Goal: Task Accomplishment & Management: Manage account settings

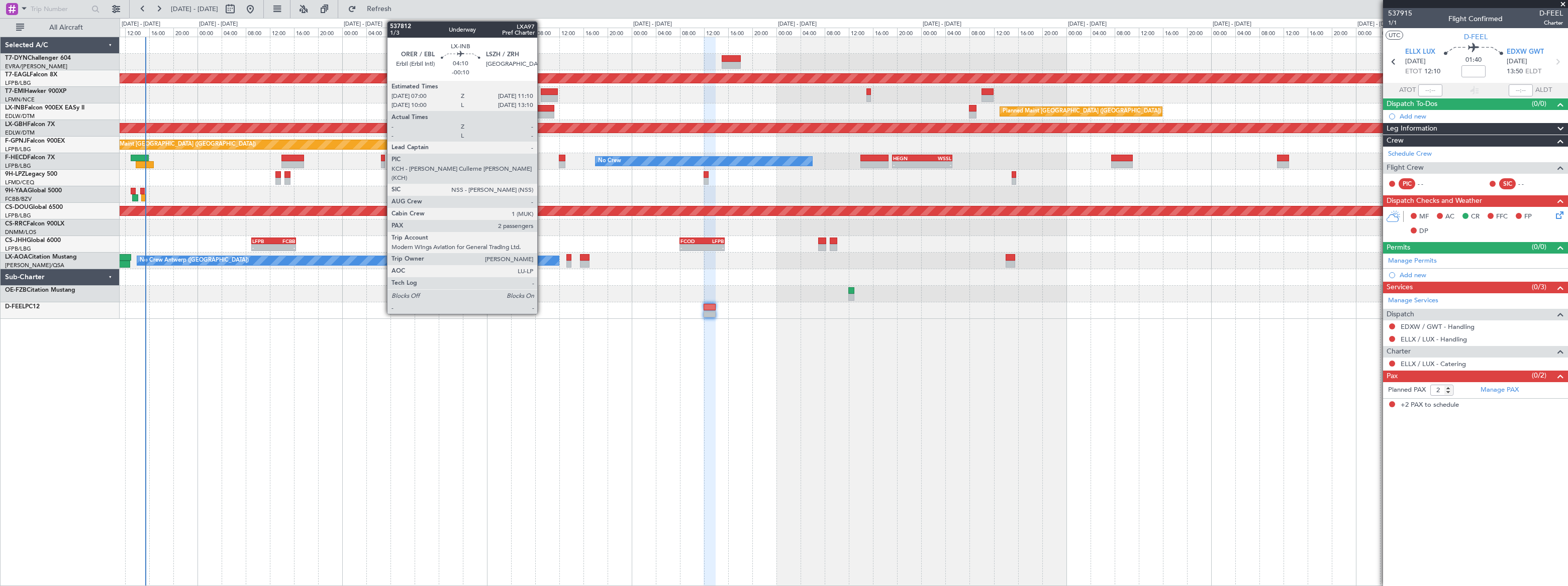
click at [541, 110] on div at bounding box center [541, 108] width 26 height 7
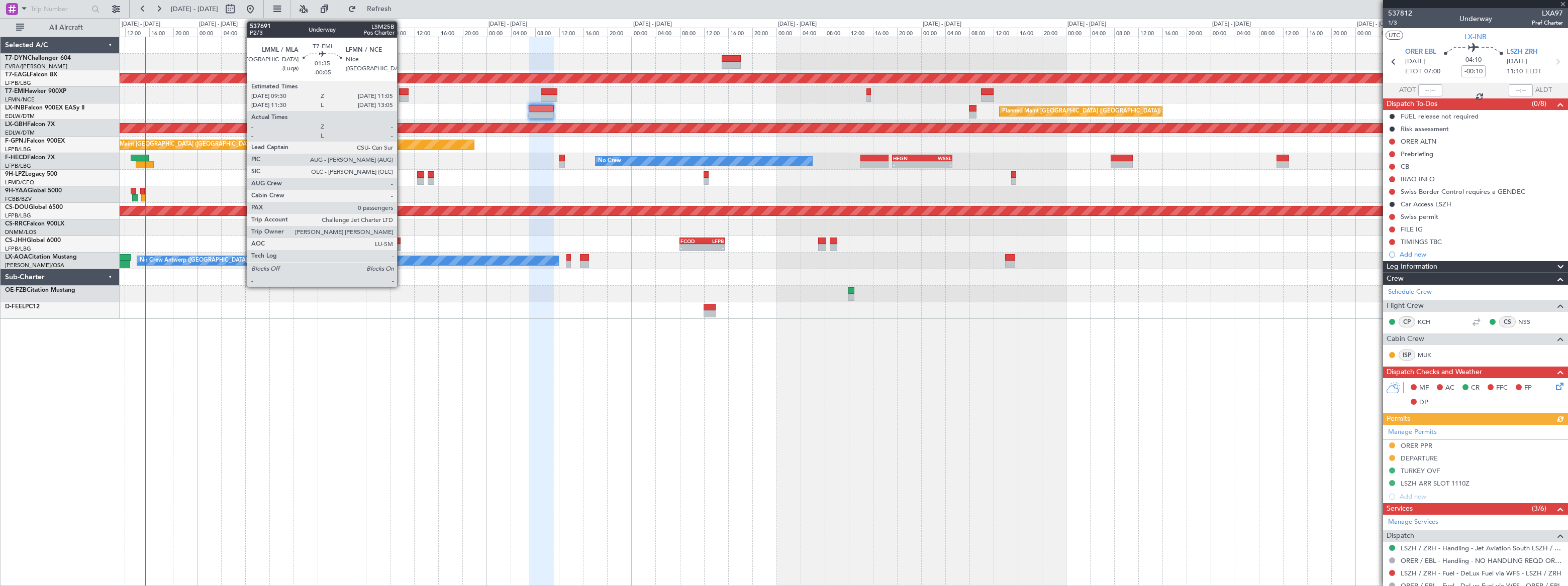
click at [402, 95] on div at bounding box center [404, 98] width 10 height 7
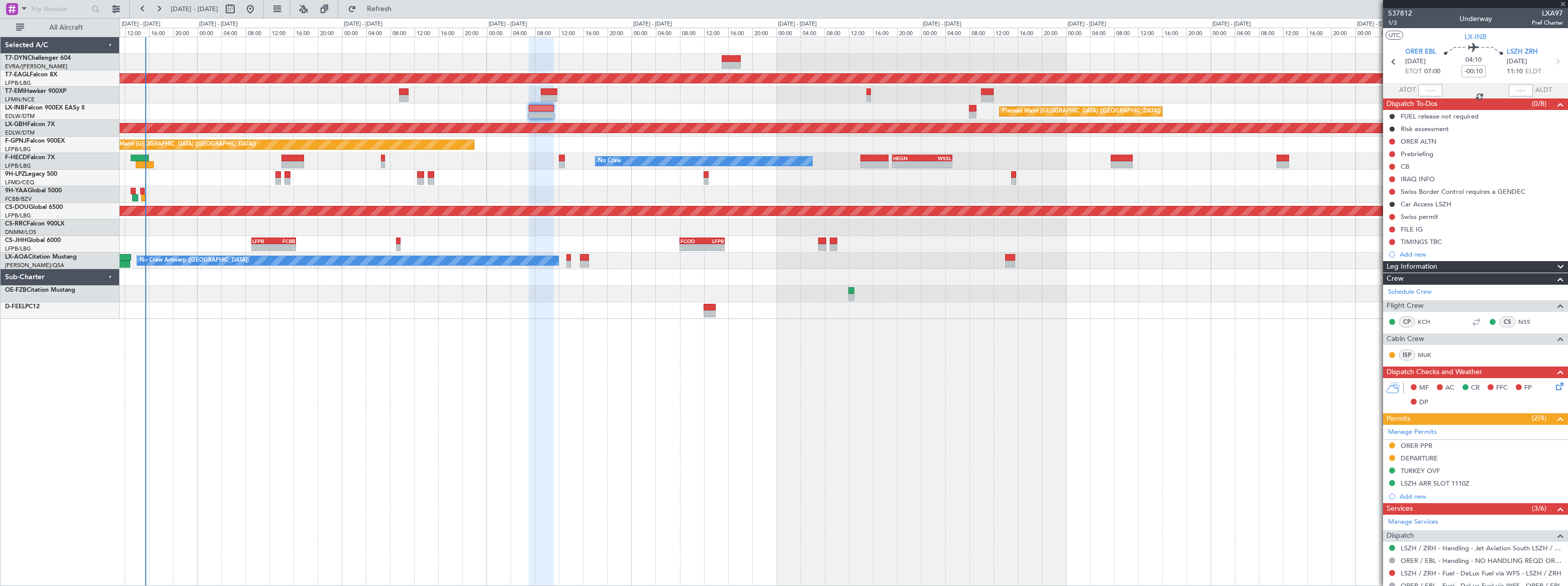
type input "-00:05"
type input "0"
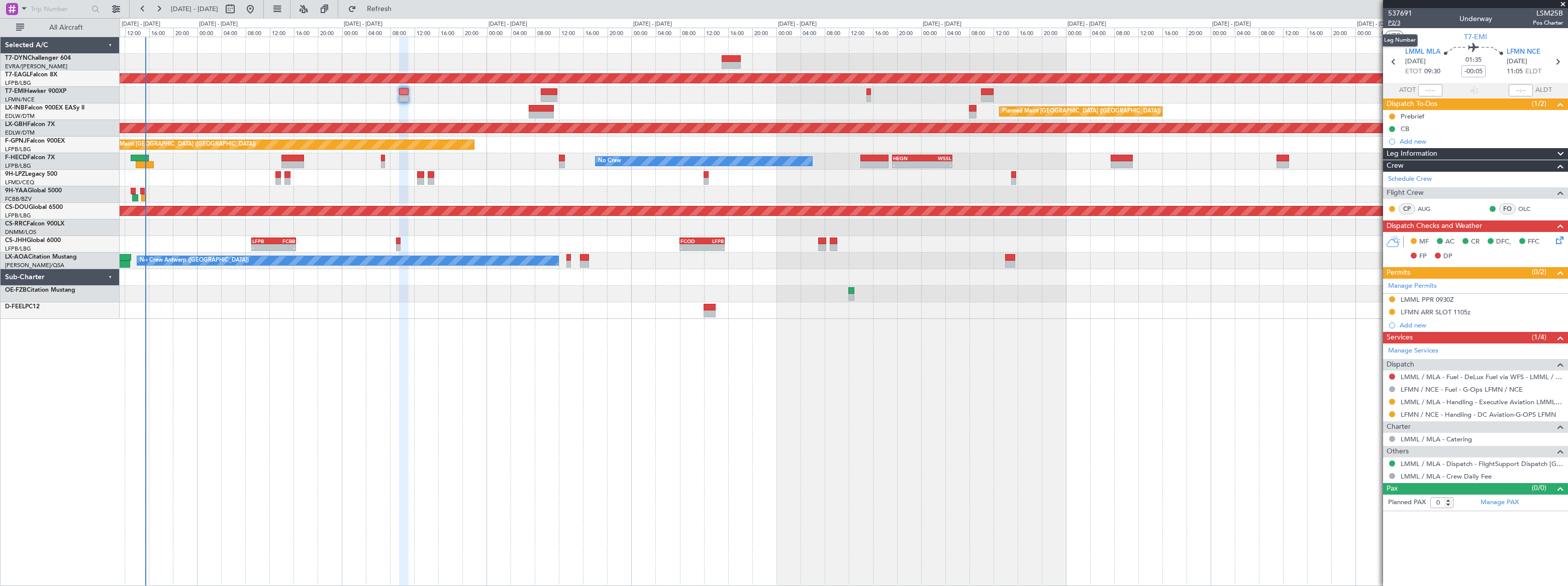
click at [1391, 24] on span "P2/3" at bounding box center [1400, 23] width 24 height 9
click at [1395, 24] on span "P2/3" at bounding box center [1400, 23] width 24 height 9
click at [1502, 411] on link "LFMN / NCE - Handling - DC Aviation-G-OPS LFMN" at bounding box center [1478, 414] width 155 height 9
click at [1561, 238] on icon at bounding box center [1558, 238] width 8 height 8
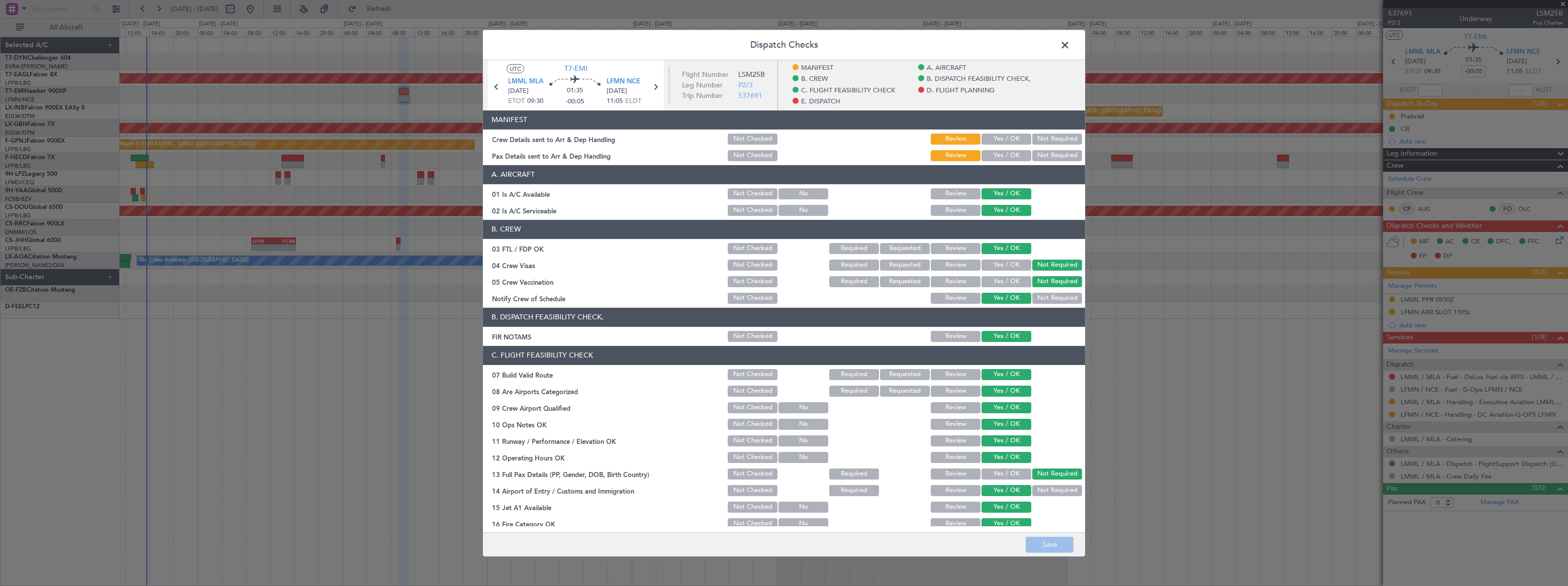
click at [1007, 150] on button "Yes / OK" at bounding box center [1006, 155] width 50 height 11
click at [1003, 129] on header "MANIFEST" at bounding box center [784, 119] width 602 height 19
click at [999, 131] on div "Yes / OK" at bounding box center [1005, 138] width 50 height 14
click at [998, 137] on button "Yes / OK" at bounding box center [1006, 139] width 50 height 11
click at [1050, 542] on button "Save" at bounding box center [1049, 545] width 48 height 16
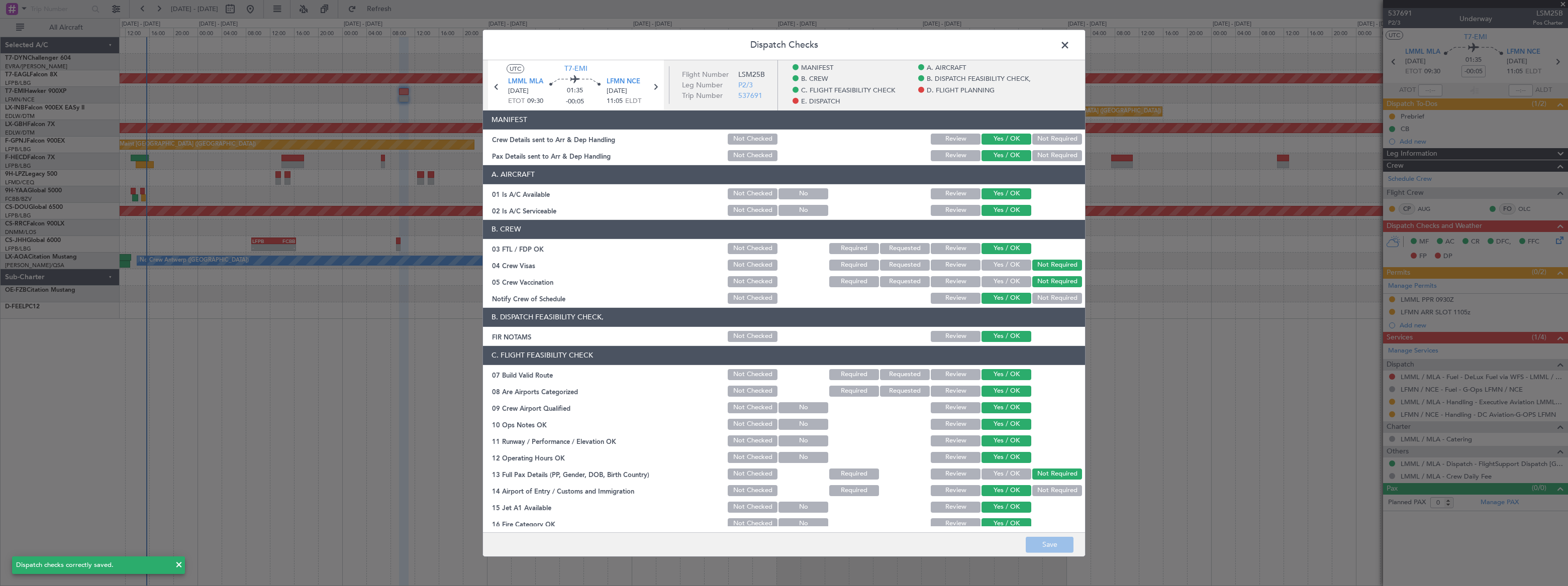
drag, startPoint x: 1065, startPoint y: 40, endPoint x: 1055, endPoint y: 35, distance: 11.2
click at [1070, 40] on span at bounding box center [1070, 47] width 0 height 20
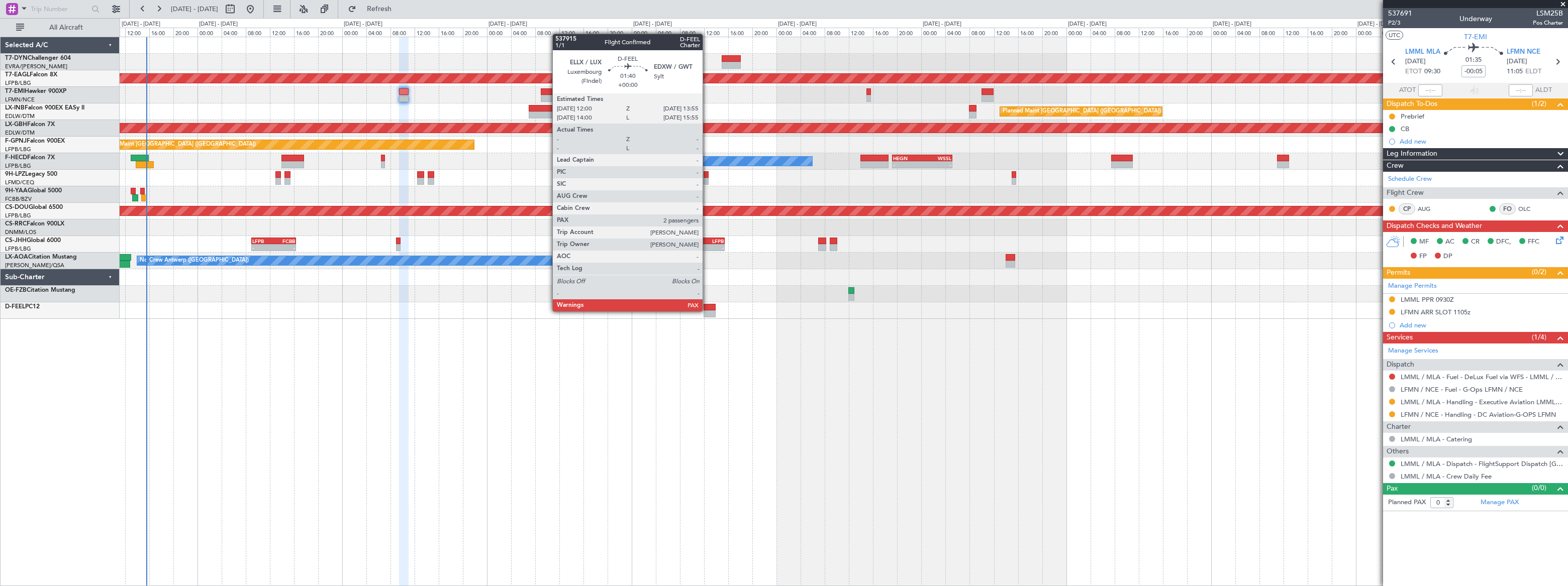
click at [707, 311] on div at bounding box center [709, 314] width 12 height 7
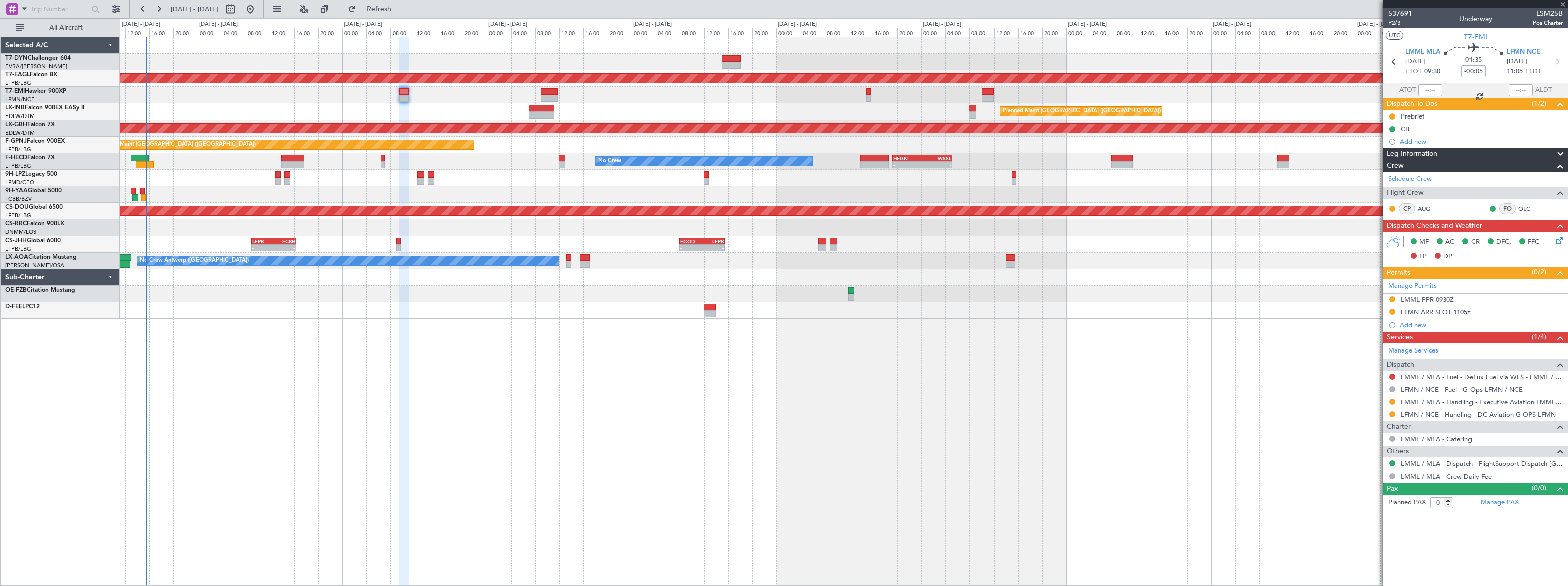
type input "2"
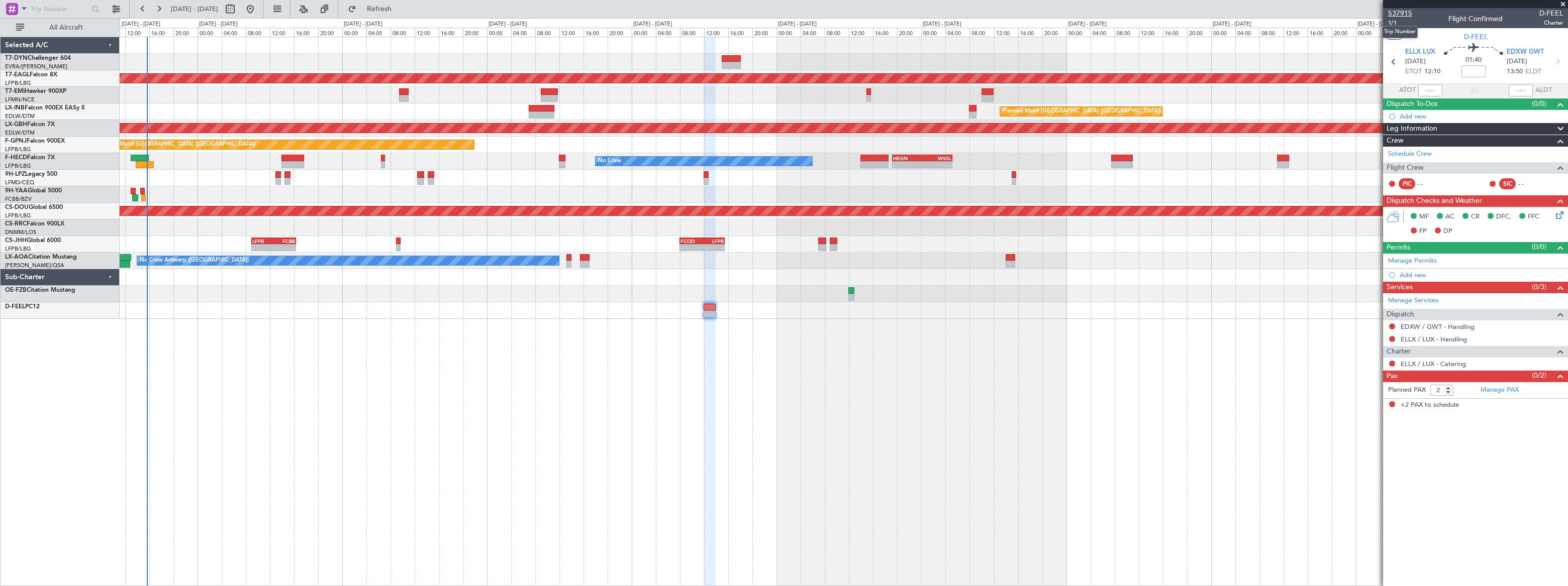
click at [1397, 11] on span "537915" at bounding box center [1400, 13] width 24 height 11
click at [1455, 341] on link "ELLX / LUX - Handling" at bounding box center [1434, 339] width 66 height 9
click at [400, 12] on span "Refresh" at bounding box center [380, 9] width 43 height 7
click at [1451, 325] on link "EDXW / GWT - Handling" at bounding box center [1437, 327] width 74 height 9
click at [400, 6] on span "Refresh" at bounding box center [380, 9] width 43 height 7
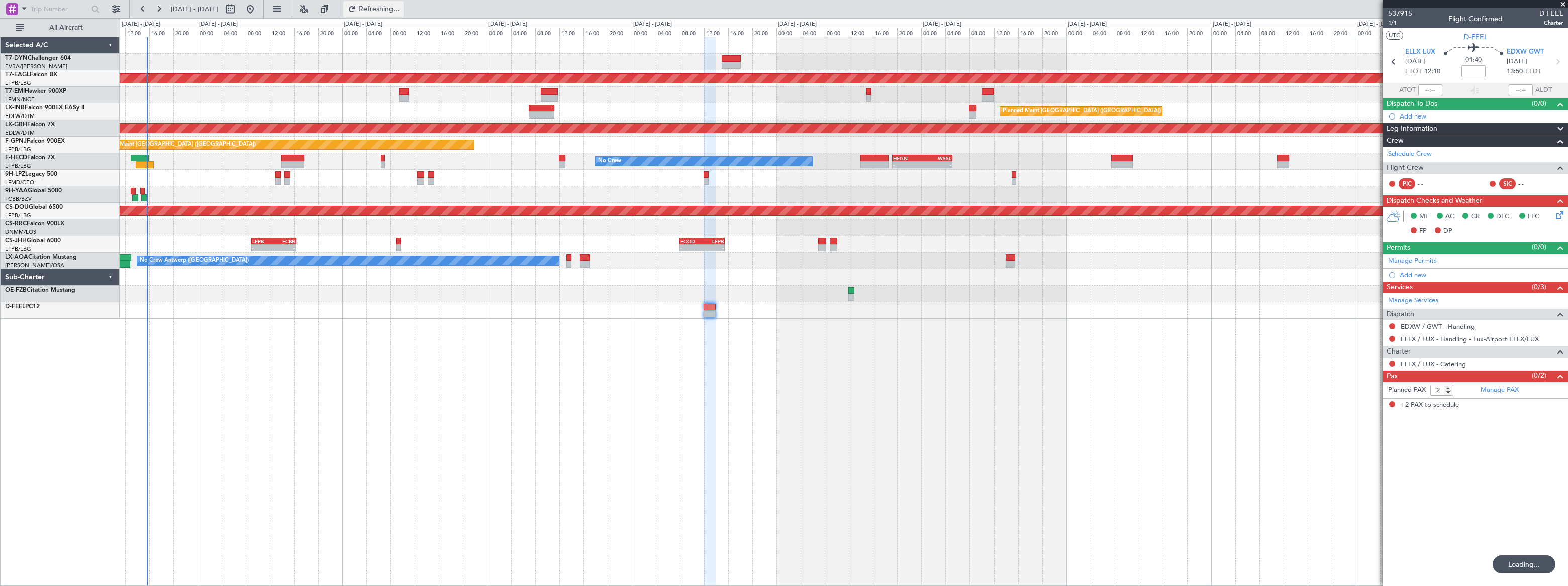
click at [400, 6] on span "Refreshing..." at bounding box center [380, 9] width 43 height 7
click at [1467, 73] on input at bounding box center [1473, 71] width 24 height 12
type input "0"
click at [1490, 73] on div "01:40 -00:25" at bounding box center [1474, 62] width 66 height 37
click at [400, 11] on span "Refresh" at bounding box center [380, 9] width 43 height 7
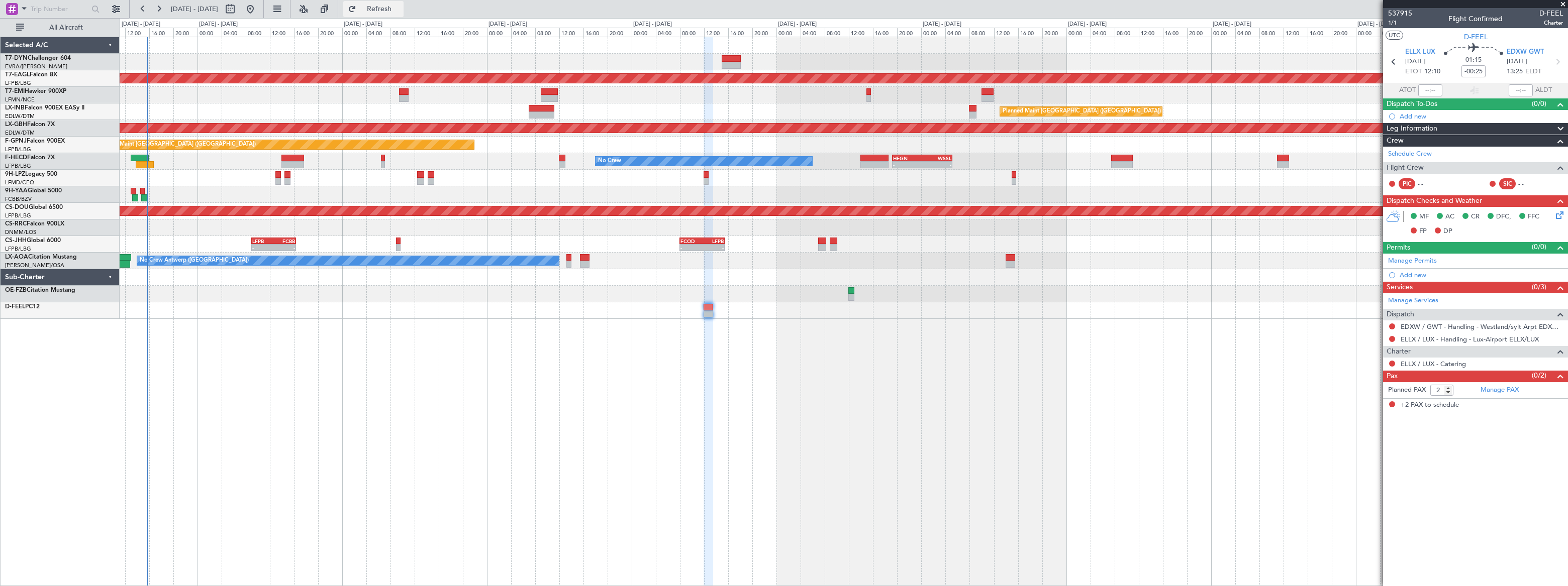
drag, startPoint x: 422, startPoint y: 3, endPoint x: 433, endPoint y: 1, distance: 11.2
click at [404, 3] on button "Refresh" at bounding box center [373, 9] width 60 height 16
click at [1399, 13] on span "537915" at bounding box center [1400, 13] width 24 height 11
click at [400, 7] on span "Refresh" at bounding box center [380, 9] width 43 height 7
click at [1514, 327] on link "EDXW / GWT - Handling - Westland/sylt Arpt EDXW / GWT" at bounding box center [1482, 327] width 162 height 9
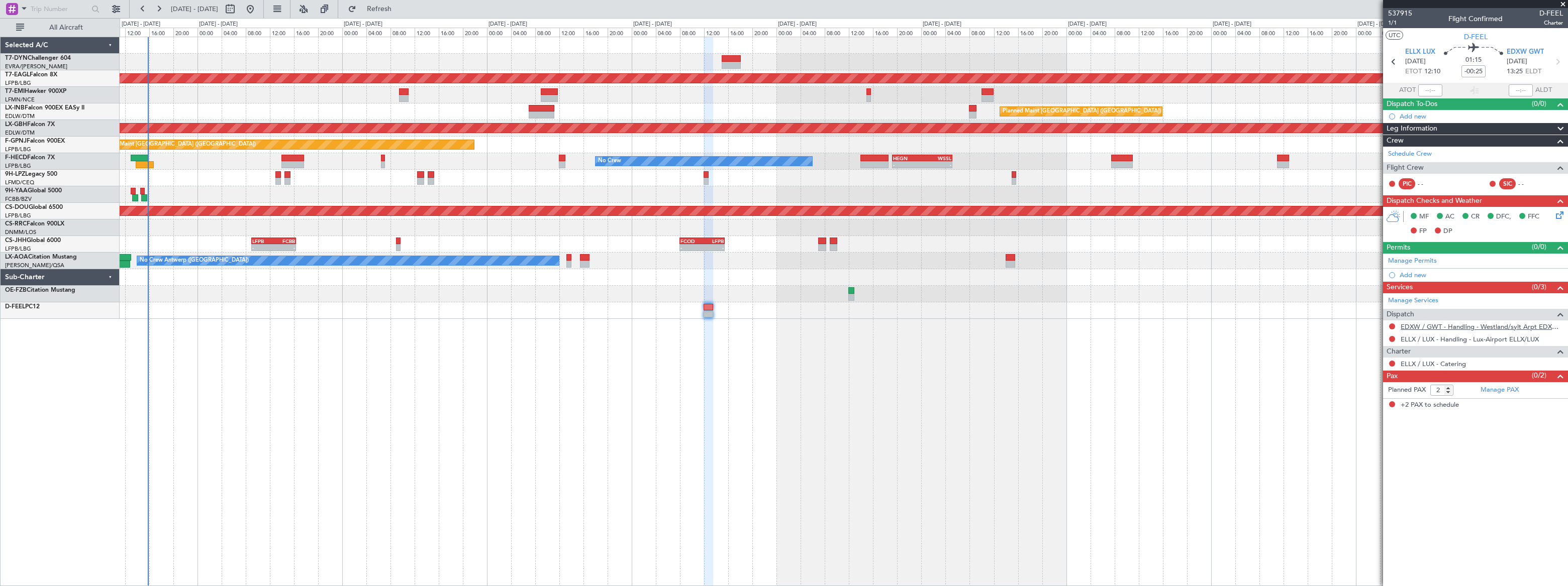
click at [1484, 327] on link "EDXW / GWT - Handling - Westland/sylt Arpt EDXW / GWT" at bounding box center [1482, 327] width 162 height 9
click at [438, 314] on div "Planned Maint Dubai (Al Maktoum Intl) Planned Maint [GEOGRAPHIC_DATA] ([GEOGRAP…" at bounding box center [843, 311] width 1448 height 549
click at [719, 430] on div "Planned Maint Dubai (Al Maktoum Intl) Planned Maint [GEOGRAPHIC_DATA] ([GEOGRAP…" at bounding box center [843, 311] width 1448 height 549
click at [1458, 324] on link "EDXW / GWT - Handling" at bounding box center [1437, 327] width 74 height 9
click at [400, 7] on span "Refresh" at bounding box center [380, 9] width 43 height 7
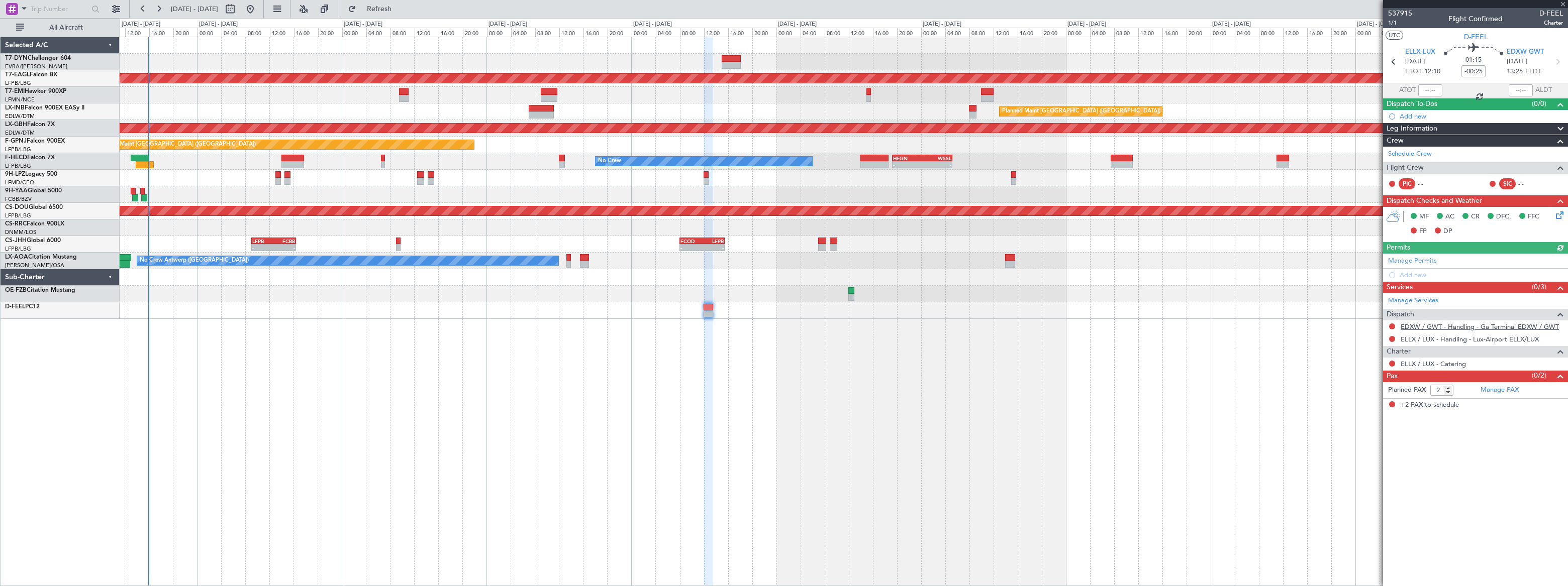
click at [1478, 323] on link "EDXW / GWT - Handling - Ga Terminal EDXW / GWT" at bounding box center [1480, 327] width 158 height 9
click at [1513, 323] on link "EDXW / GWT - Handling - Ga Terminal EDXW / GWT" at bounding box center [1480, 327] width 158 height 9
click at [400, 12] on span "Refresh" at bounding box center [380, 9] width 43 height 7
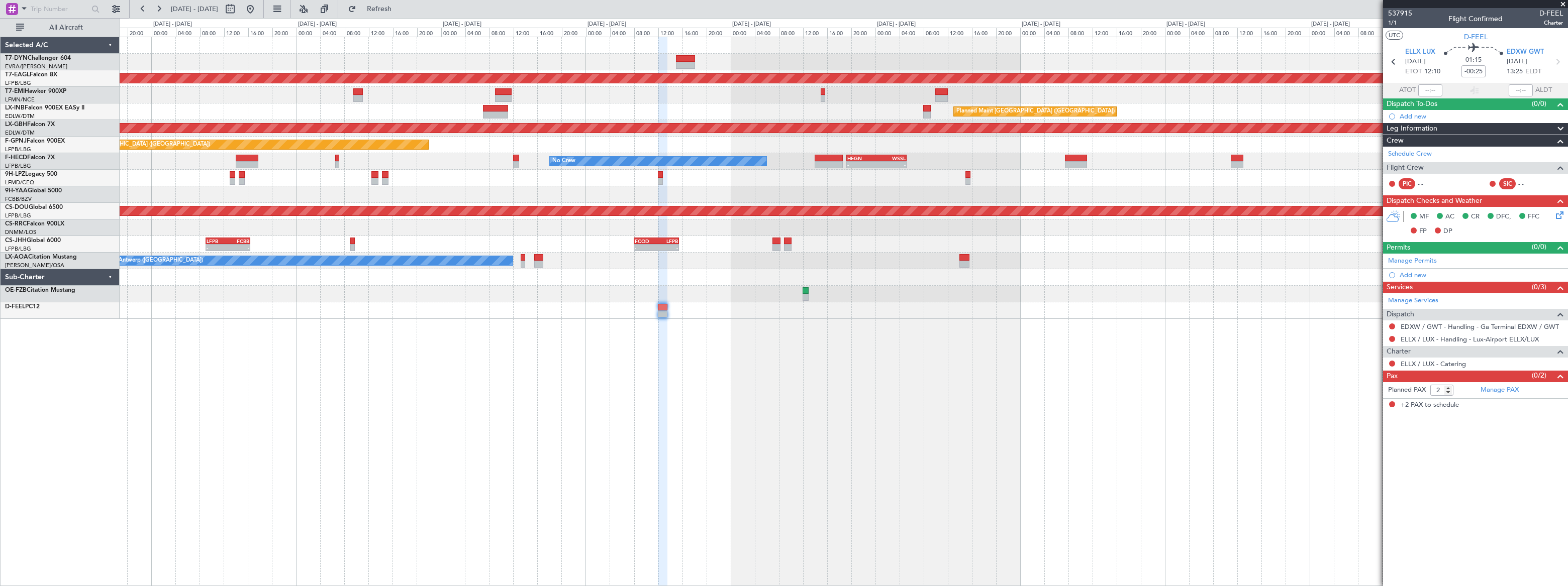
click at [746, 100] on div "Planned Maint Dubai (Al Maktoum Intl) Planned Maint [GEOGRAPHIC_DATA] ([GEOGRAP…" at bounding box center [843, 178] width 1447 height 281
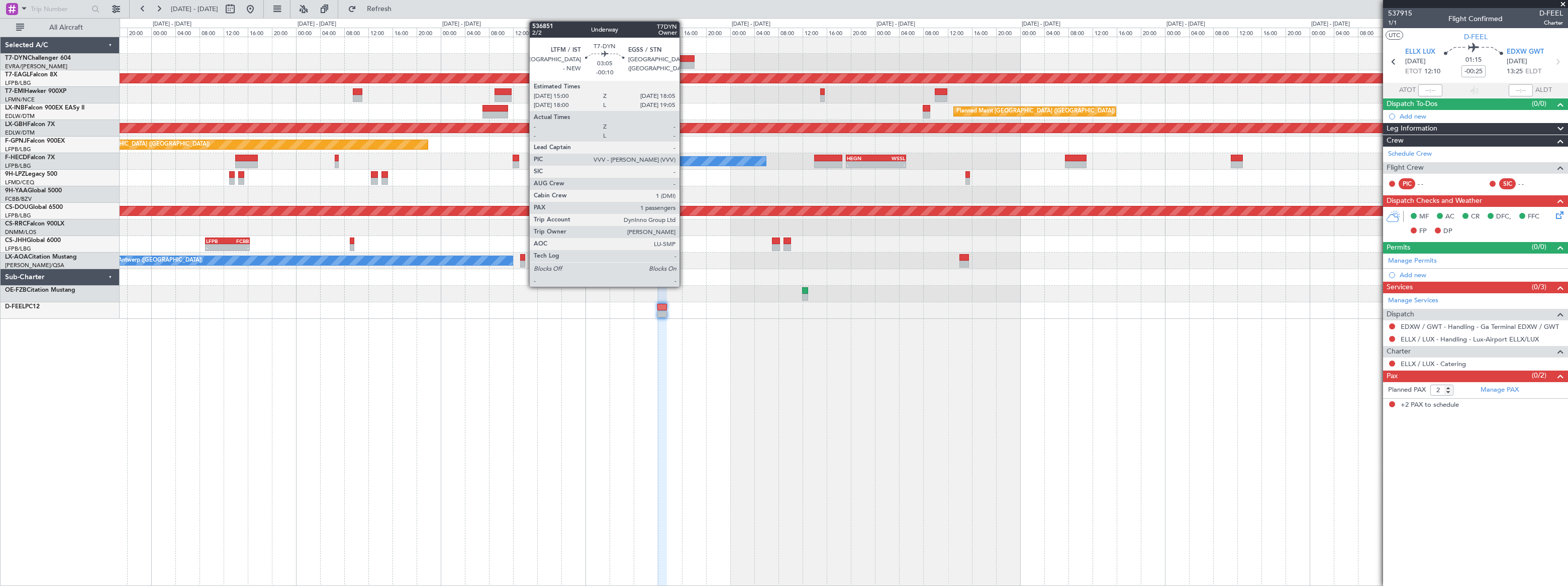
click at [684, 59] on div at bounding box center [685, 58] width 19 height 7
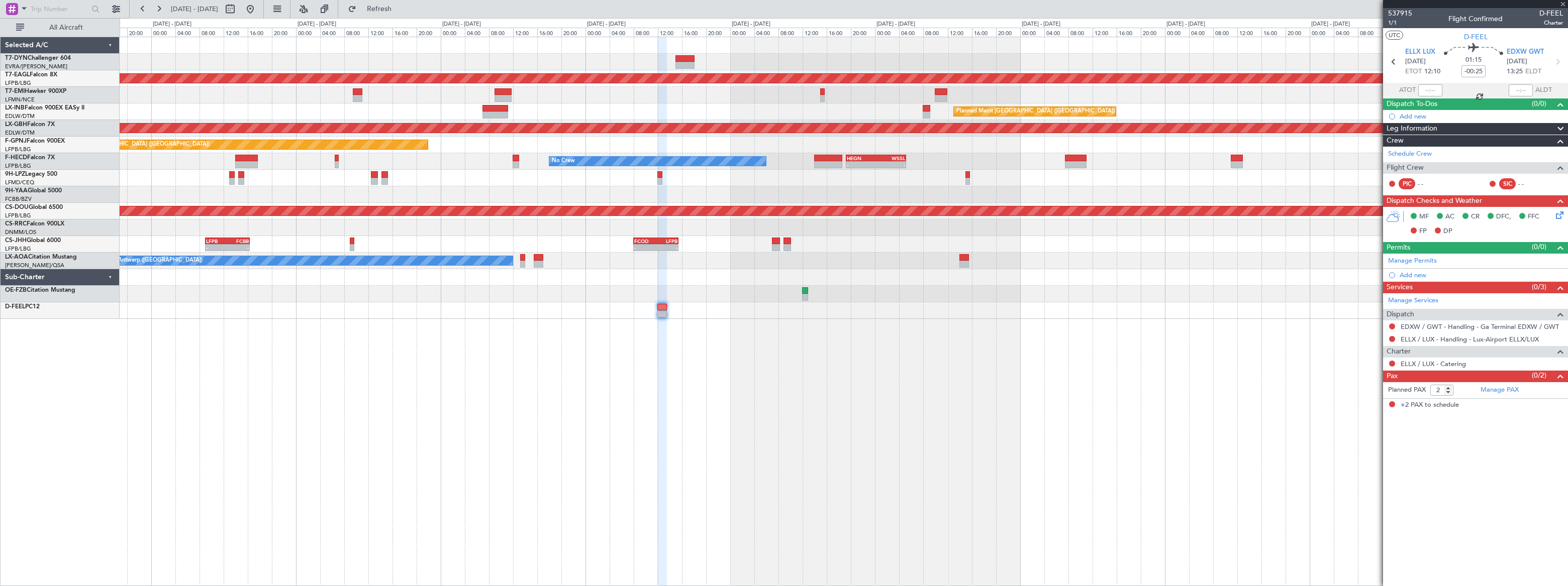
type input "-00:10"
type input "1"
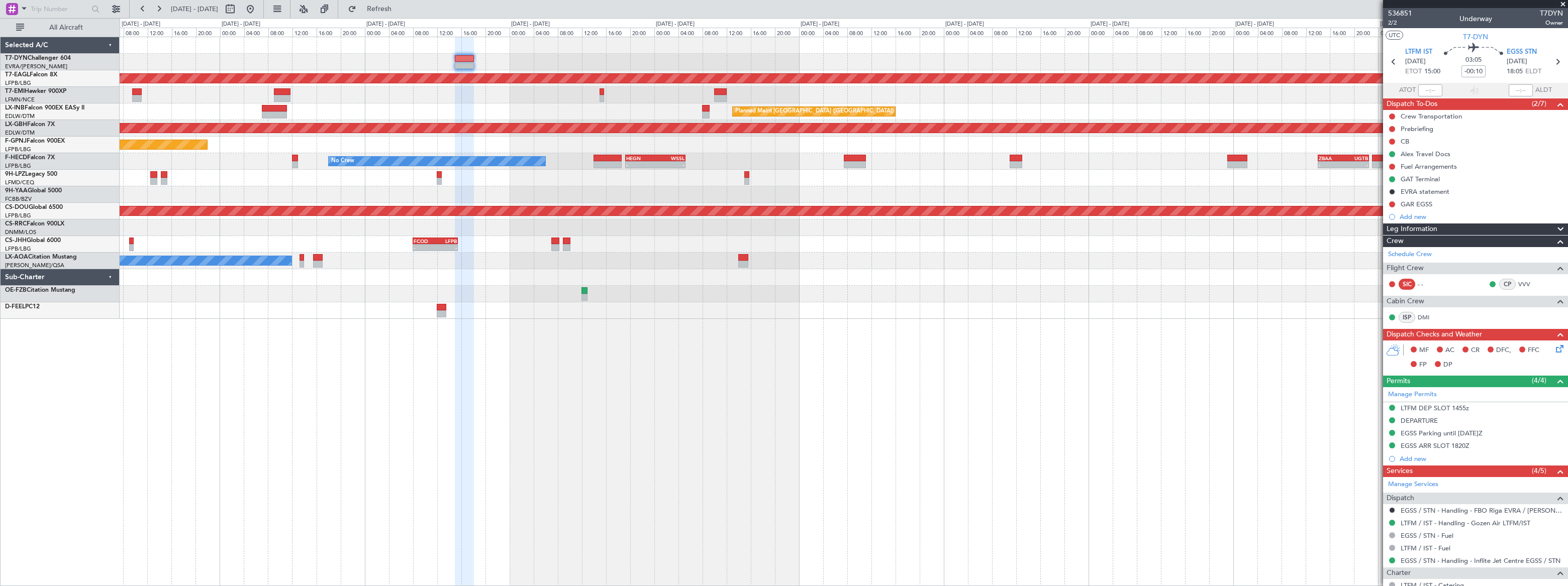
click at [904, 66] on div "Planned Maint Dubai (Al Maktoum Intl) No Crew Planned Maint [GEOGRAPHIC_DATA] (…" at bounding box center [843, 178] width 1447 height 281
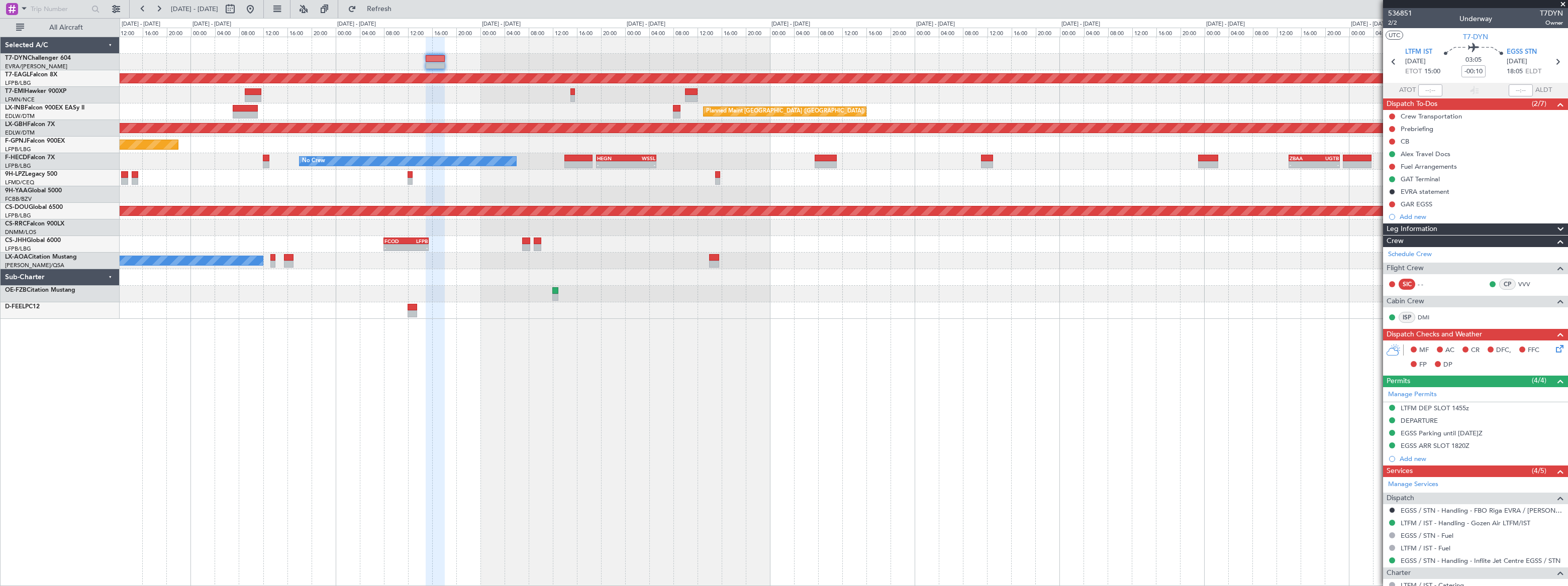
click at [876, 68] on div at bounding box center [843, 62] width 1447 height 17
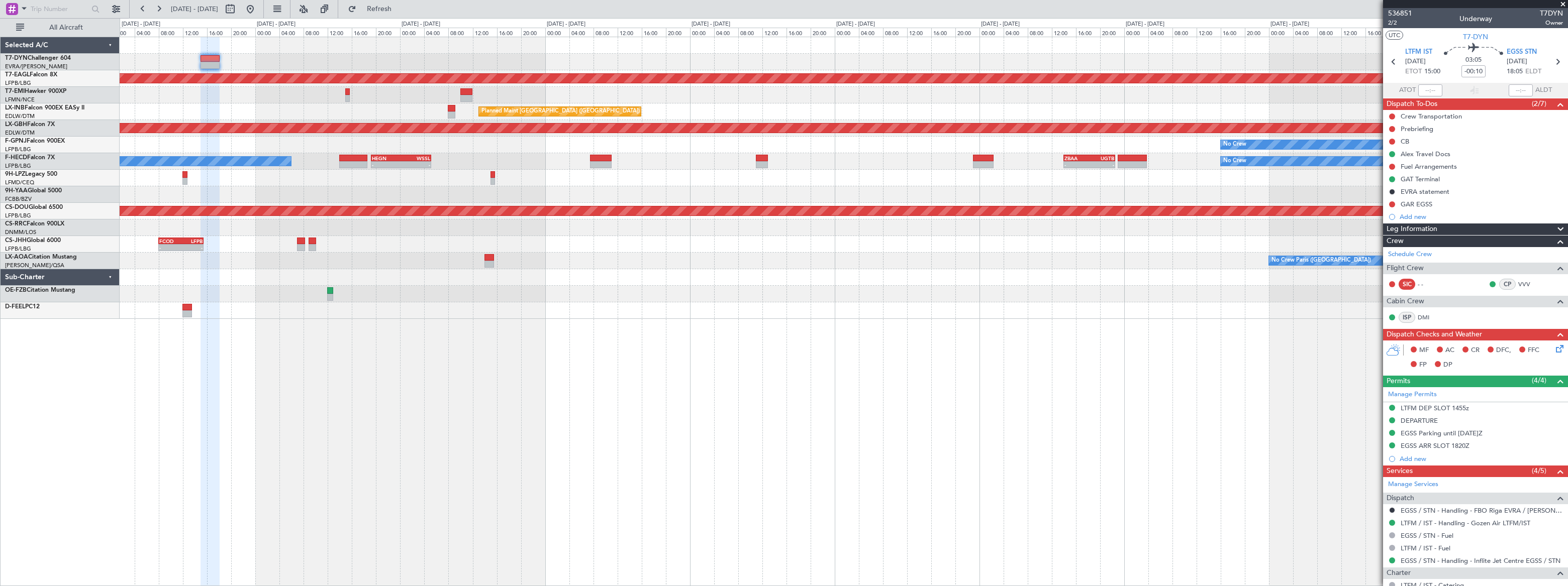
click at [1205, 54] on div at bounding box center [843, 62] width 1448 height 17
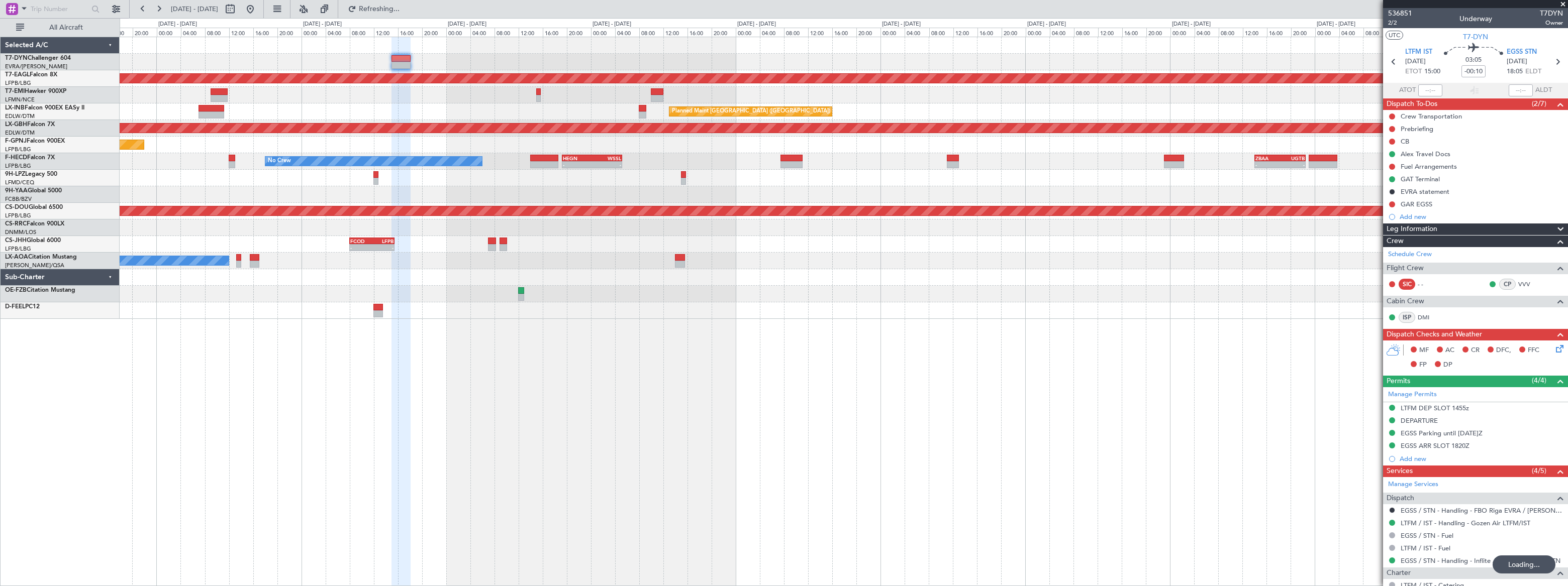
click at [1073, 54] on div at bounding box center [843, 62] width 1447 height 17
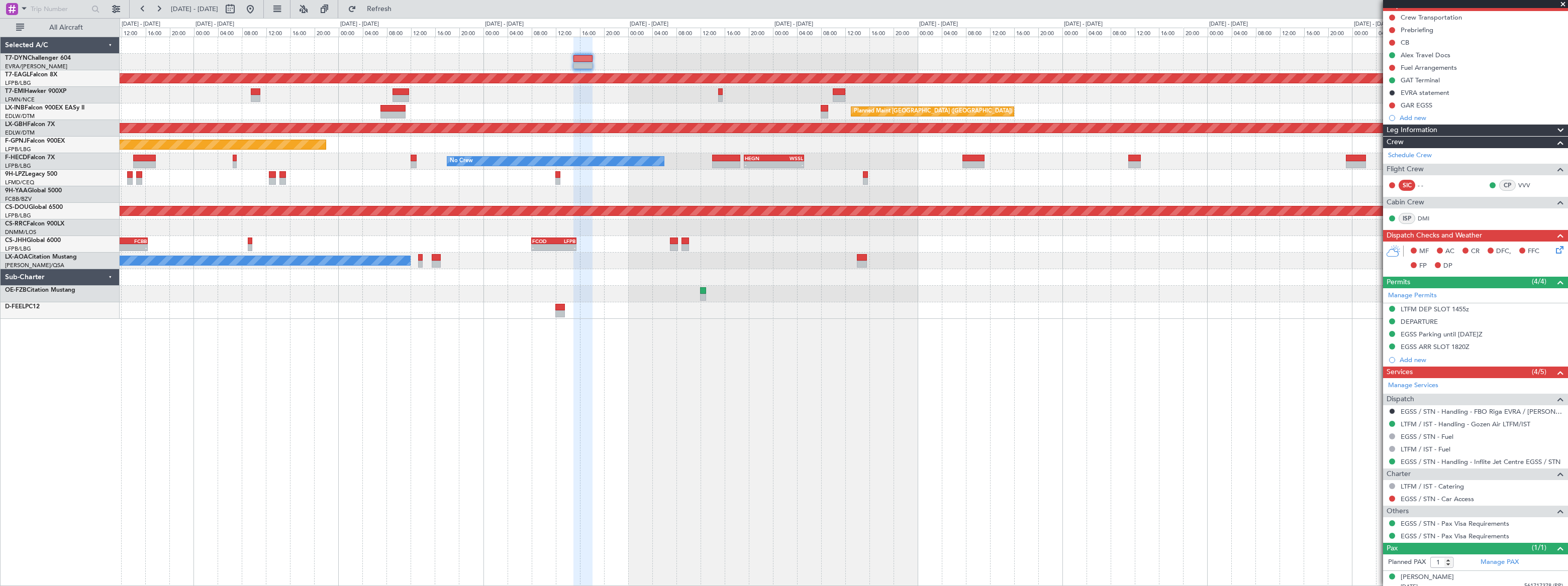
scroll to position [105, 0]
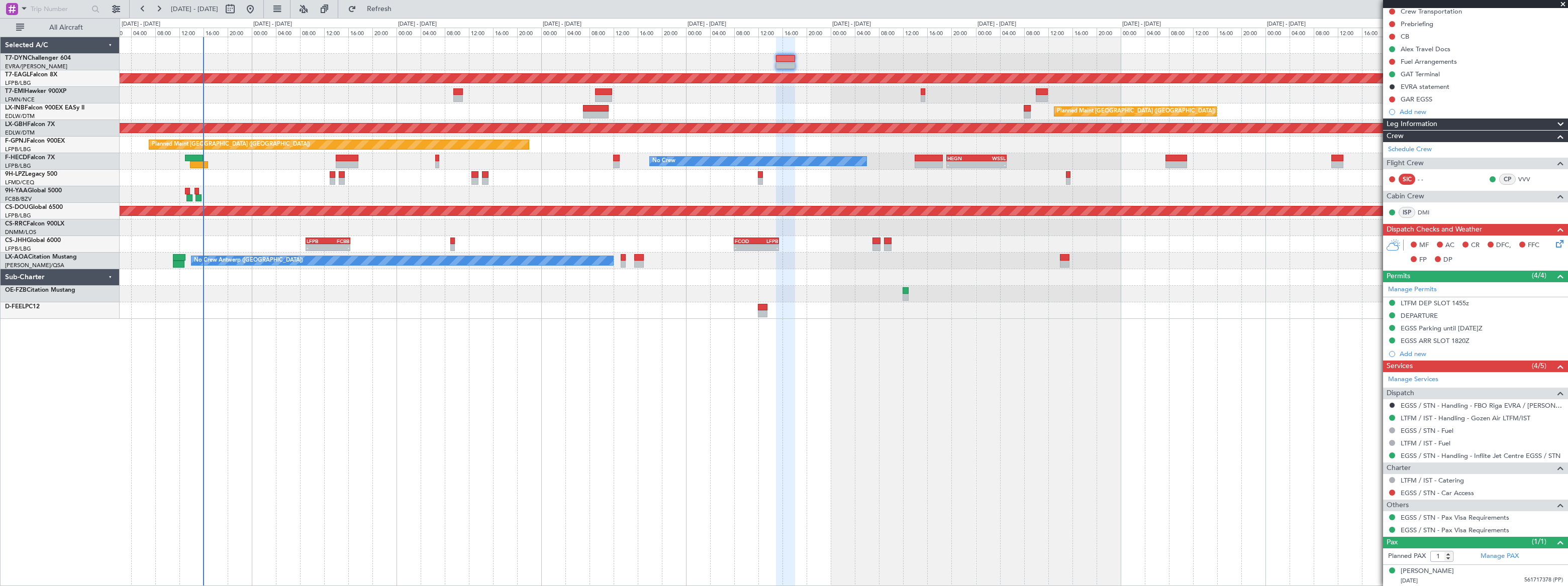
click at [543, 60] on div "Planned Maint Dubai (Al Maktoum Intl) Planned Maint [GEOGRAPHIC_DATA] ([GEOGRAP…" at bounding box center [843, 178] width 1448 height 281
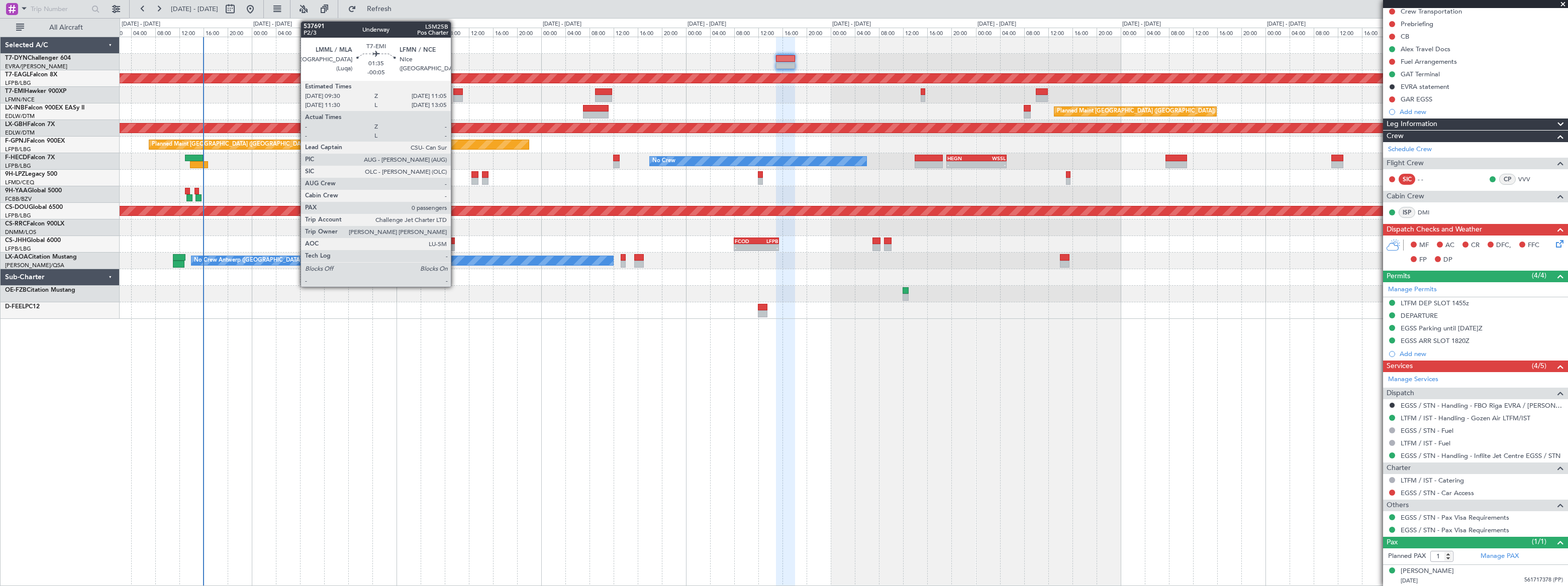
click at [456, 92] on div at bounding box center [458, 92] width 10 height 7
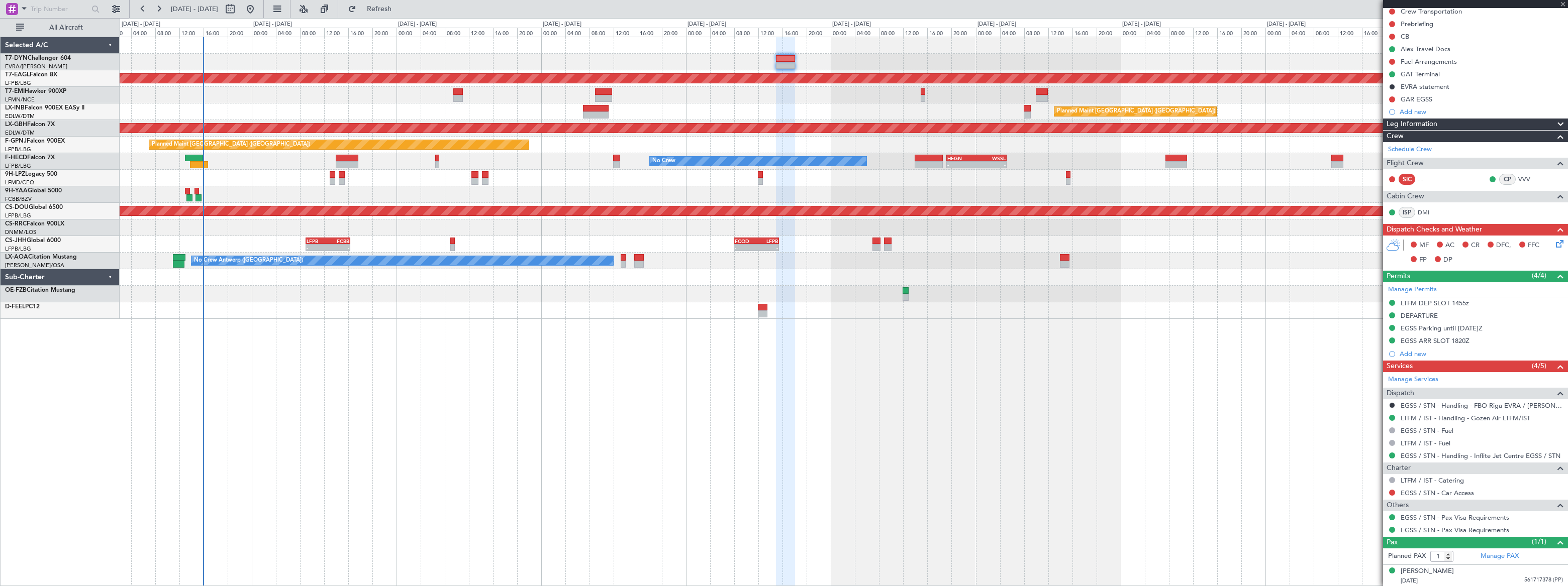
type input "-00:05"
type input "0"
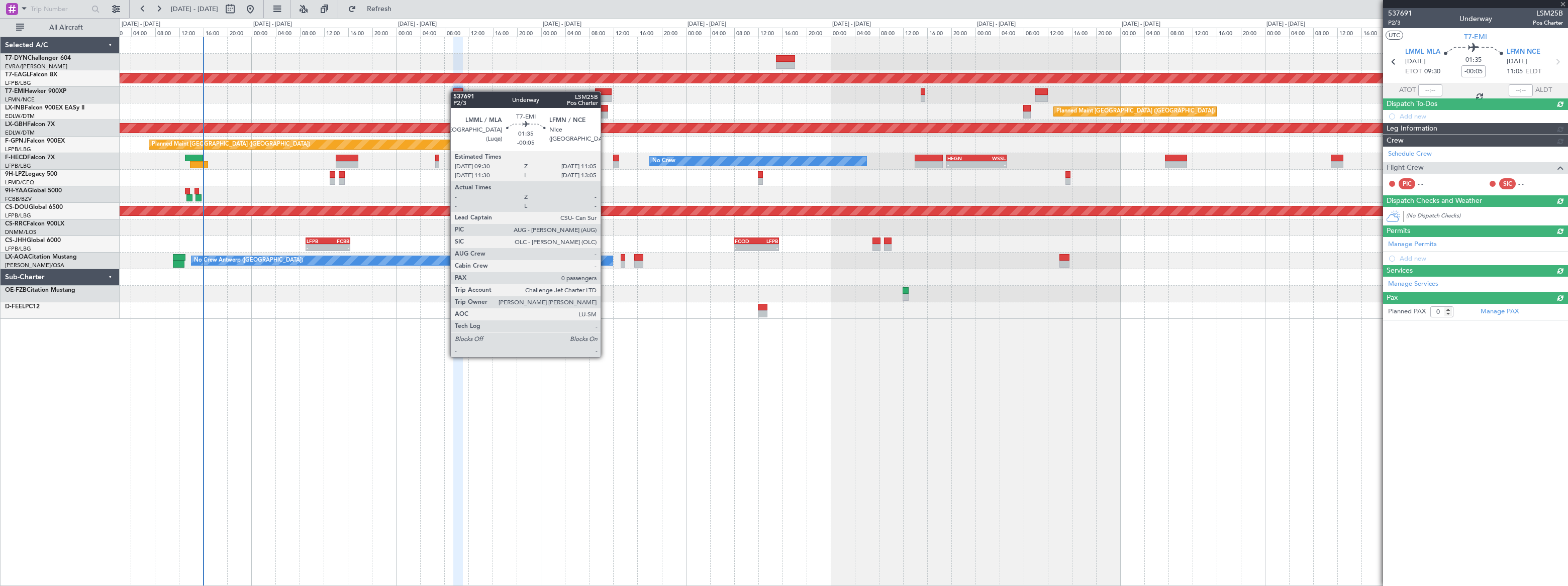
scroll to position [0, 0]
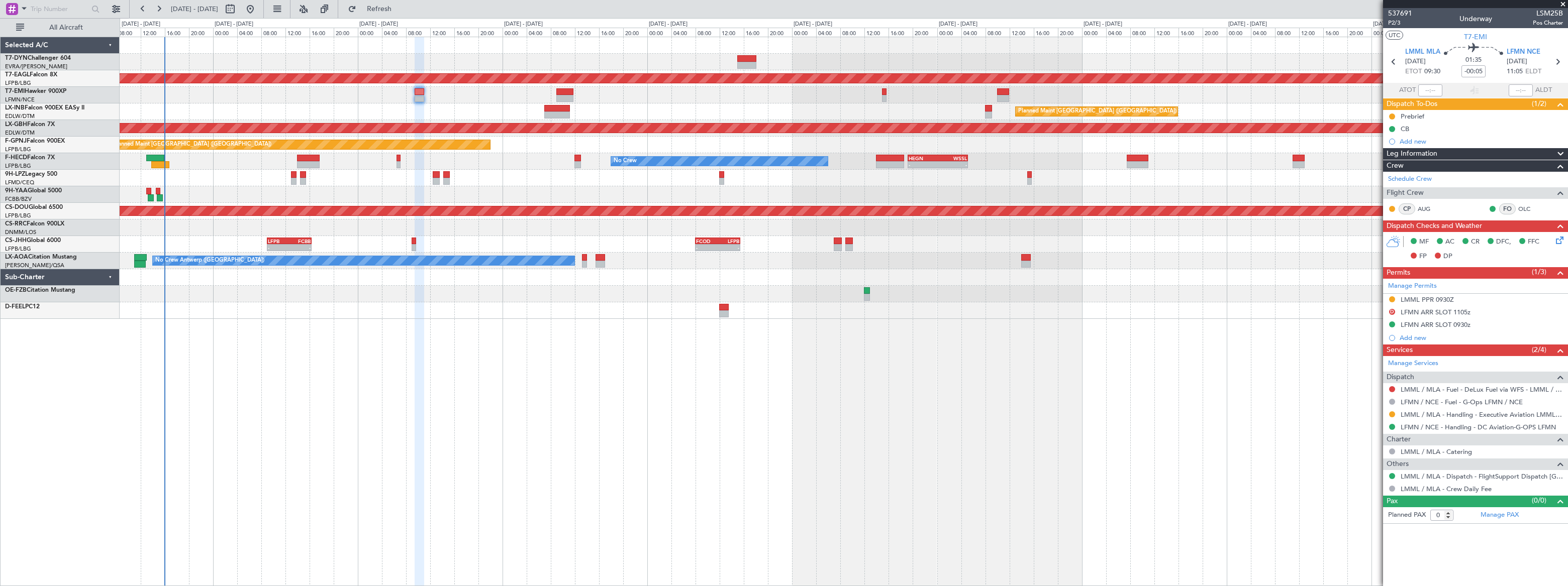
click at [594, 106] on div "Planned Maint [GEOGRAPHIC_DATA] ([GEOGRAPHIC_DATA]) Unplanned Maint [GEOGRAPHIC…" at bounding box center [843, 111] width 1448 height 17
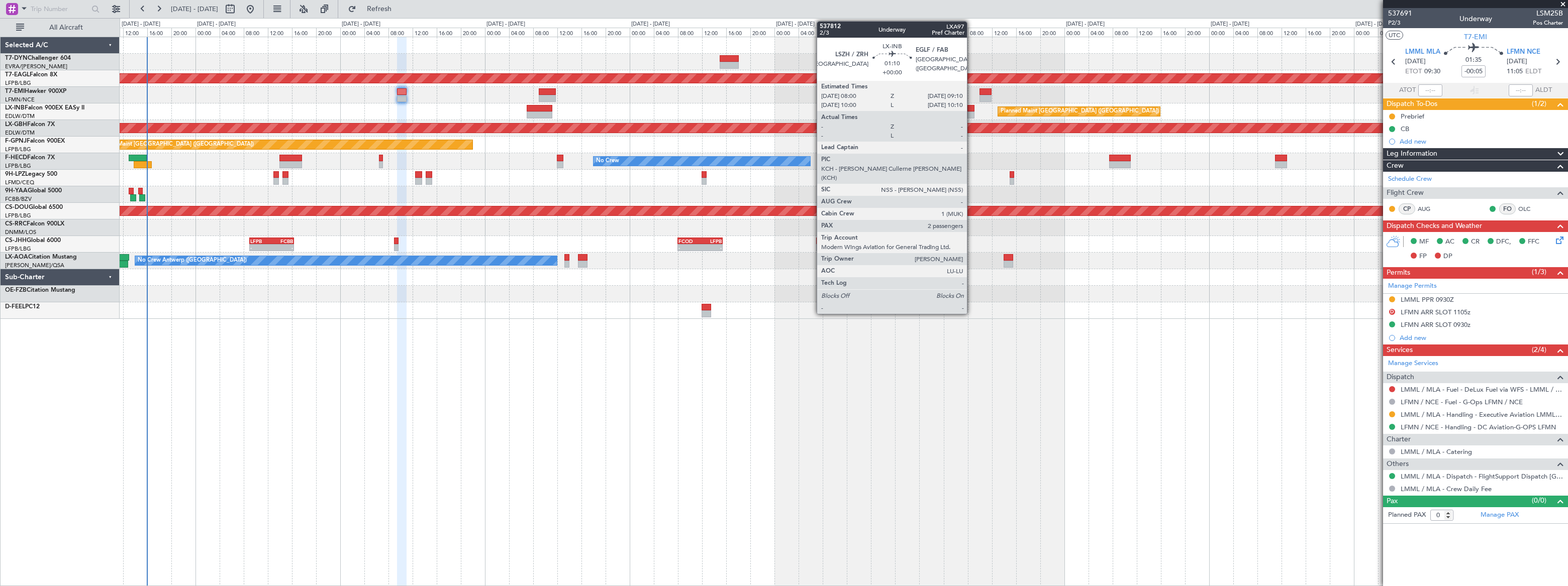
click at [972, 111] on div at bounding box center [971, 115] width 7 height 7
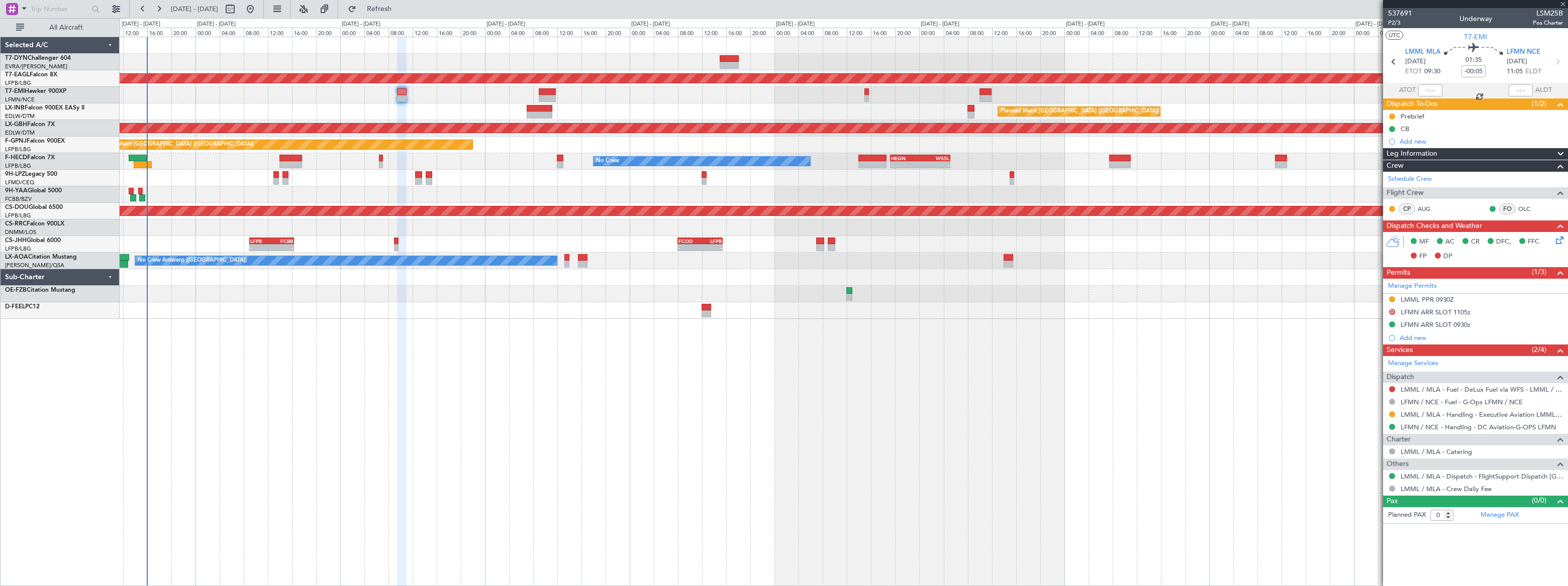
type input "2"
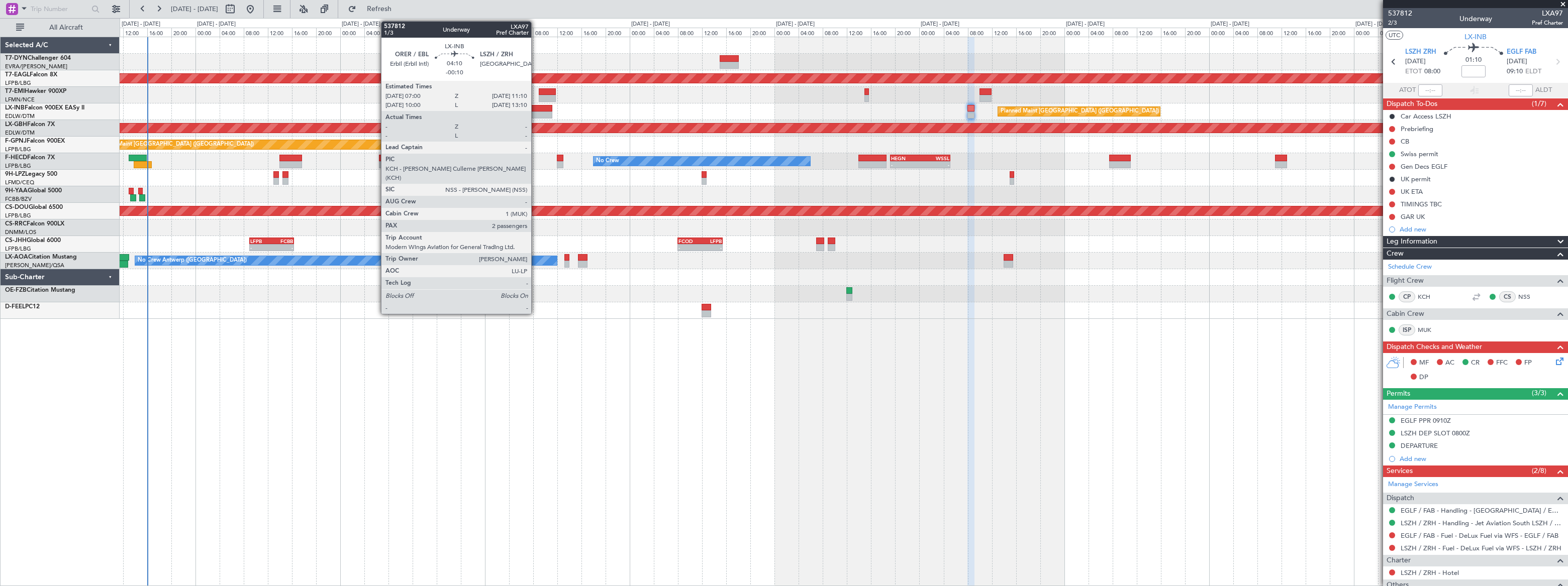
click at [536, 110] on div at bounding box center [539, 108] width 26 height 7
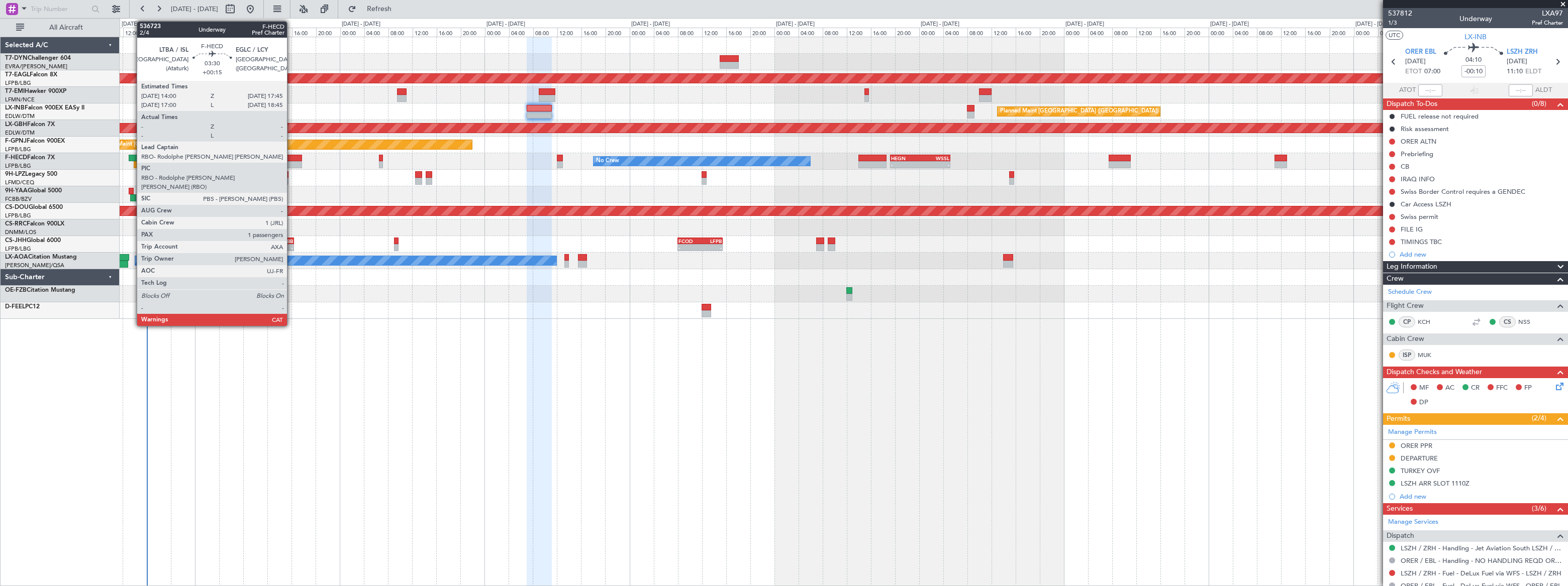
click at [292, 157] on div at bounding box center [291, 158] width 23 height 7
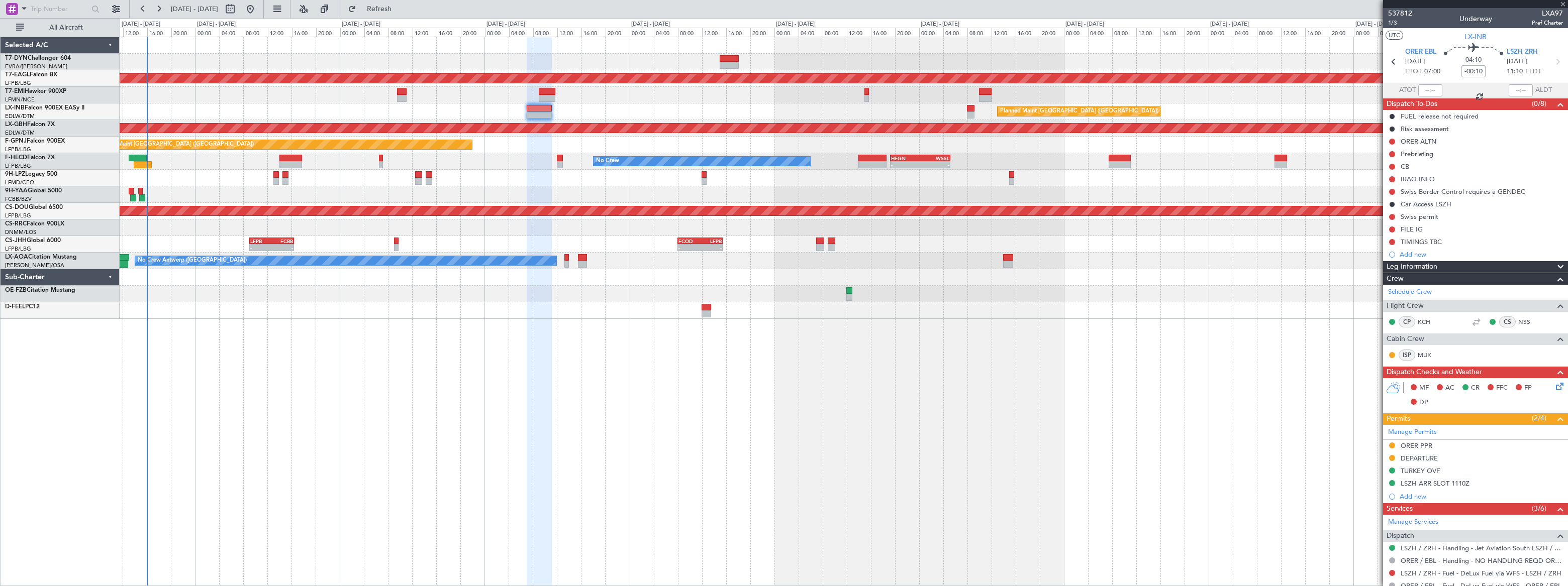
type input "+00:15"
type input "1"
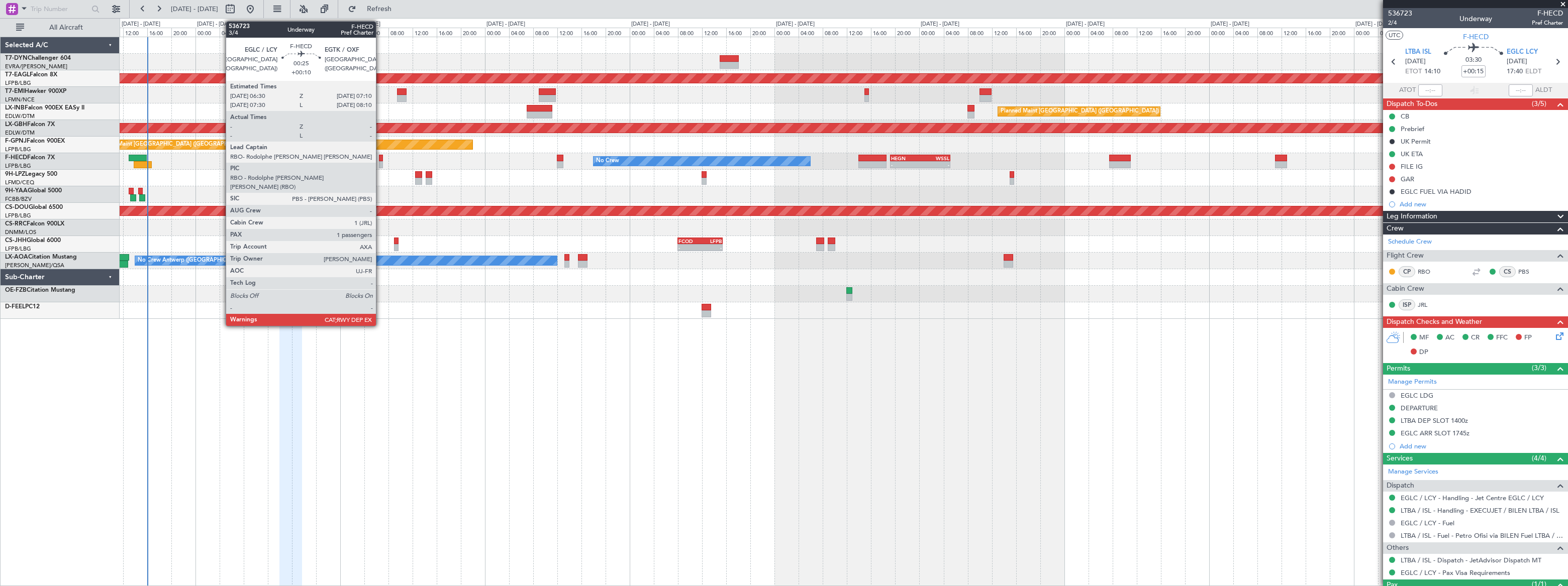
click at [381, 161] on div at bounding box center [381, 165] width 5 height 7
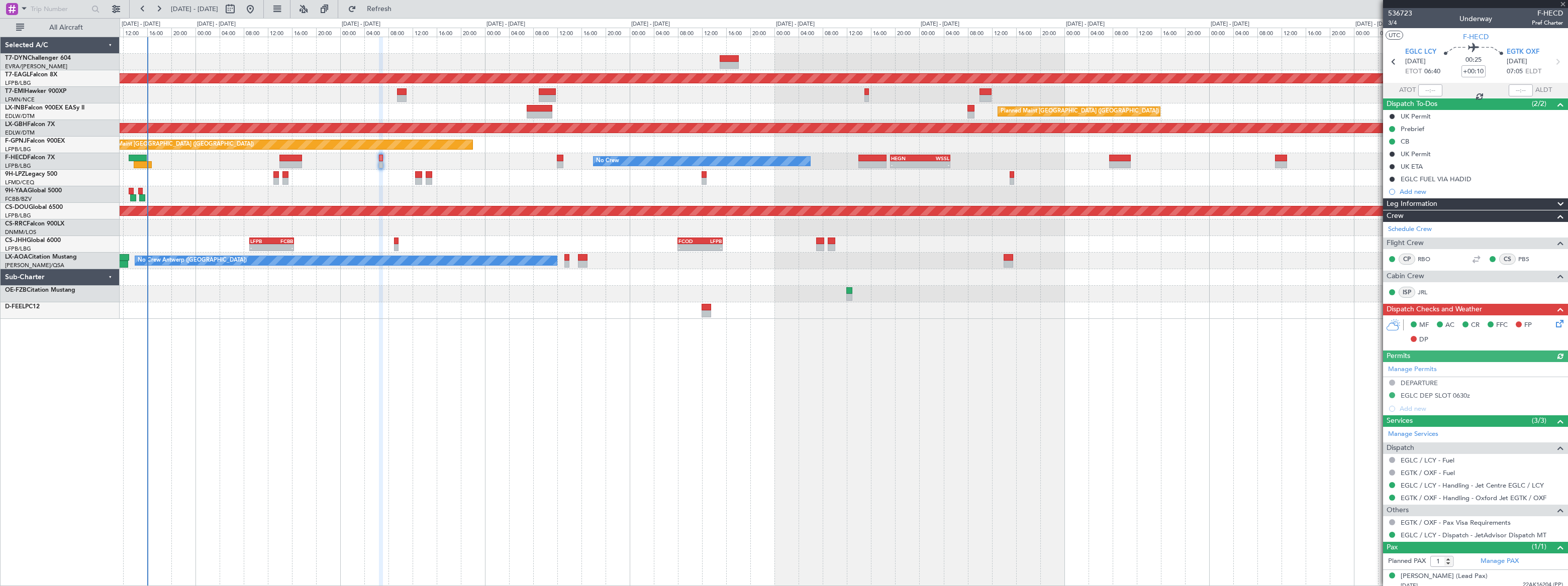
scroll to position [5, 0]
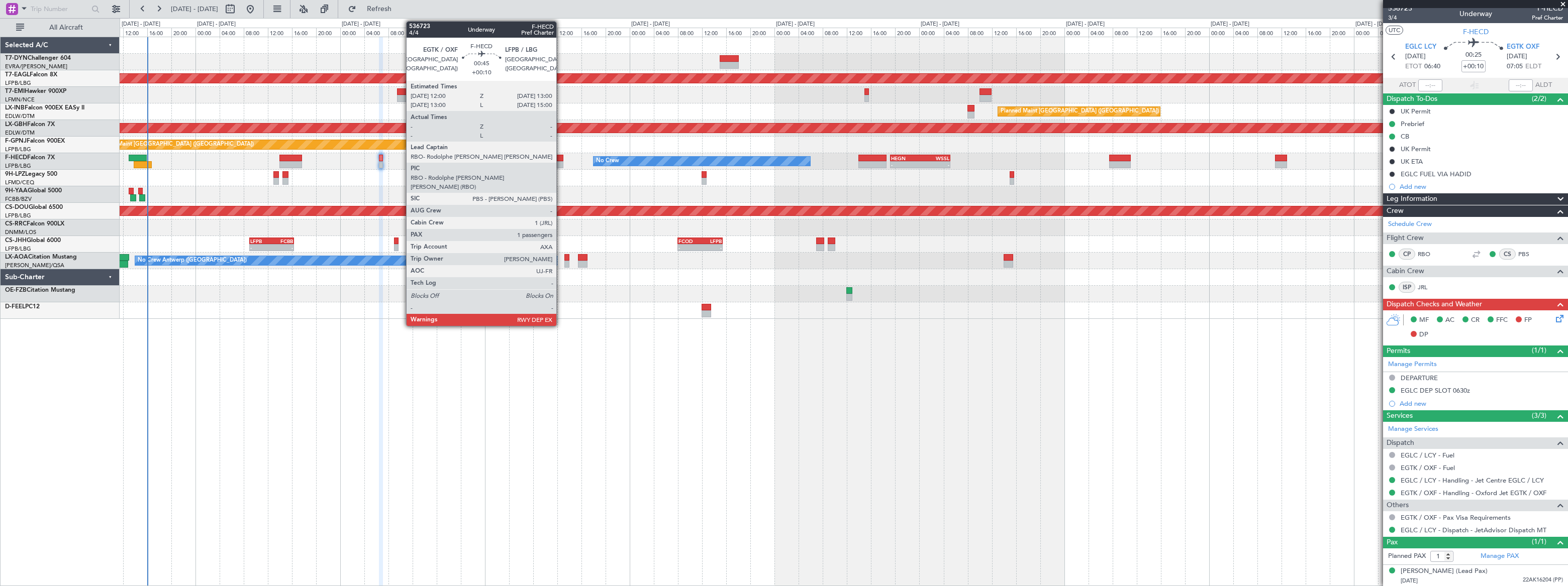
click at [561, 161] on div at bounding box center [560, 165] width 7 height 7
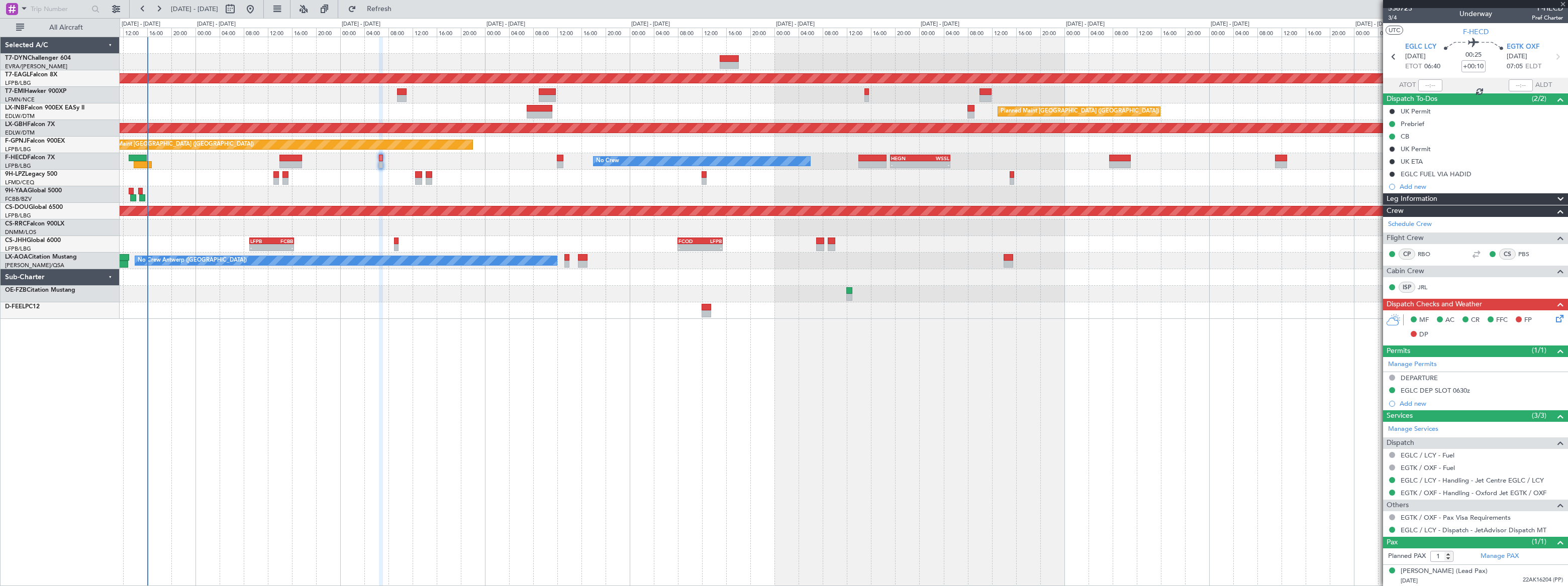
scroll to position [0, 0]
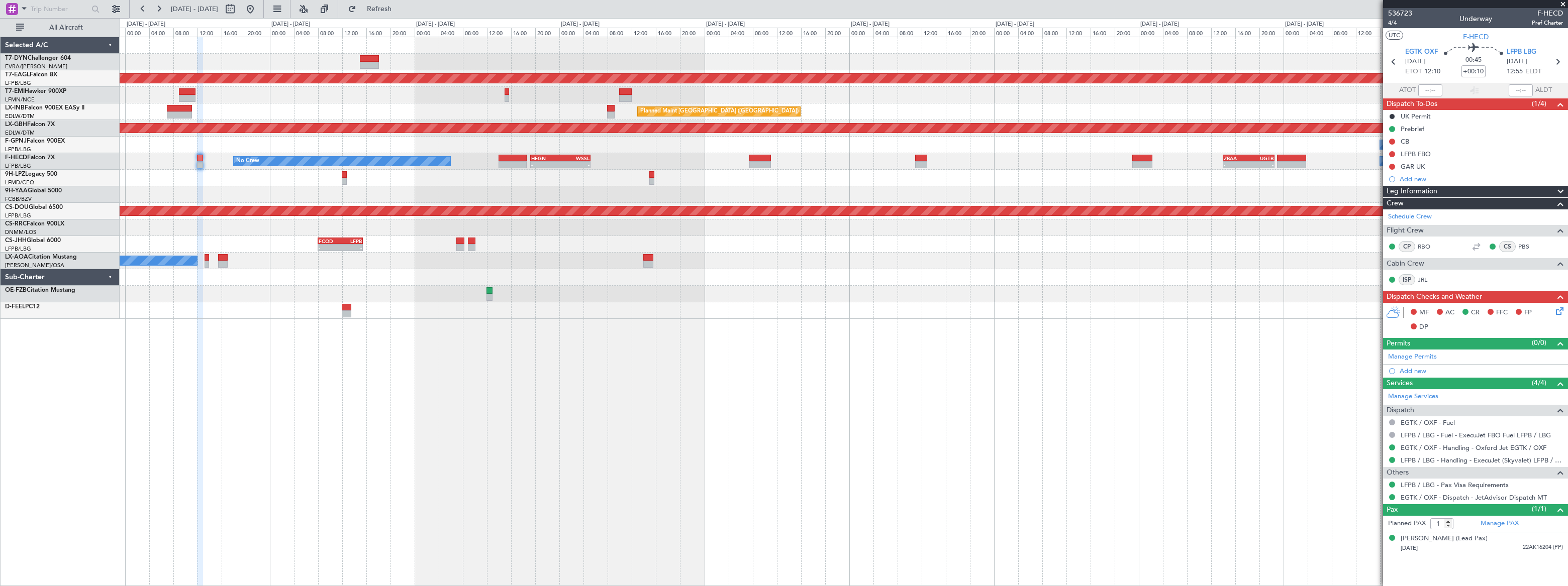
click at [559, 189] on div "Planned Maint Dubai (Al Maktoum Intl) No Crew Planned Maint [GEOGRAPHIC_DATA] (…" at bounding box center [843, 178] width 1448 height 281
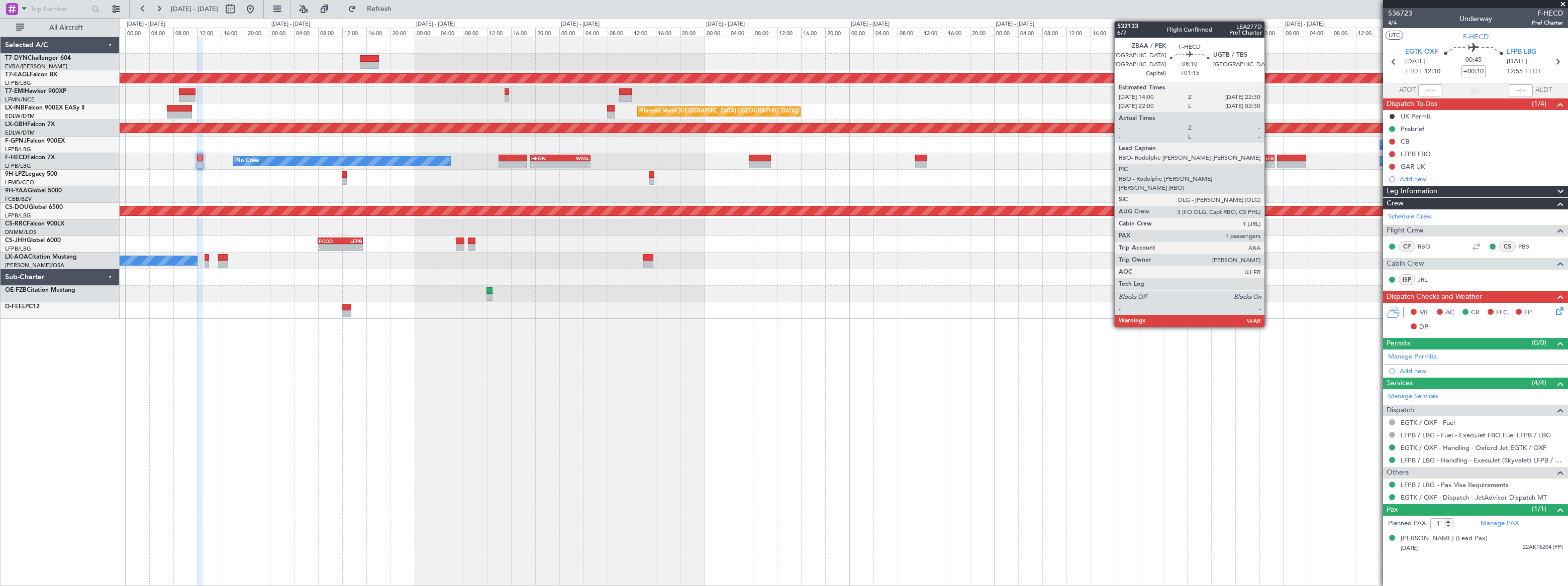
click at [1269, 158] on div "UGTB" at bounding box center [1261, 158] width 25 height 6
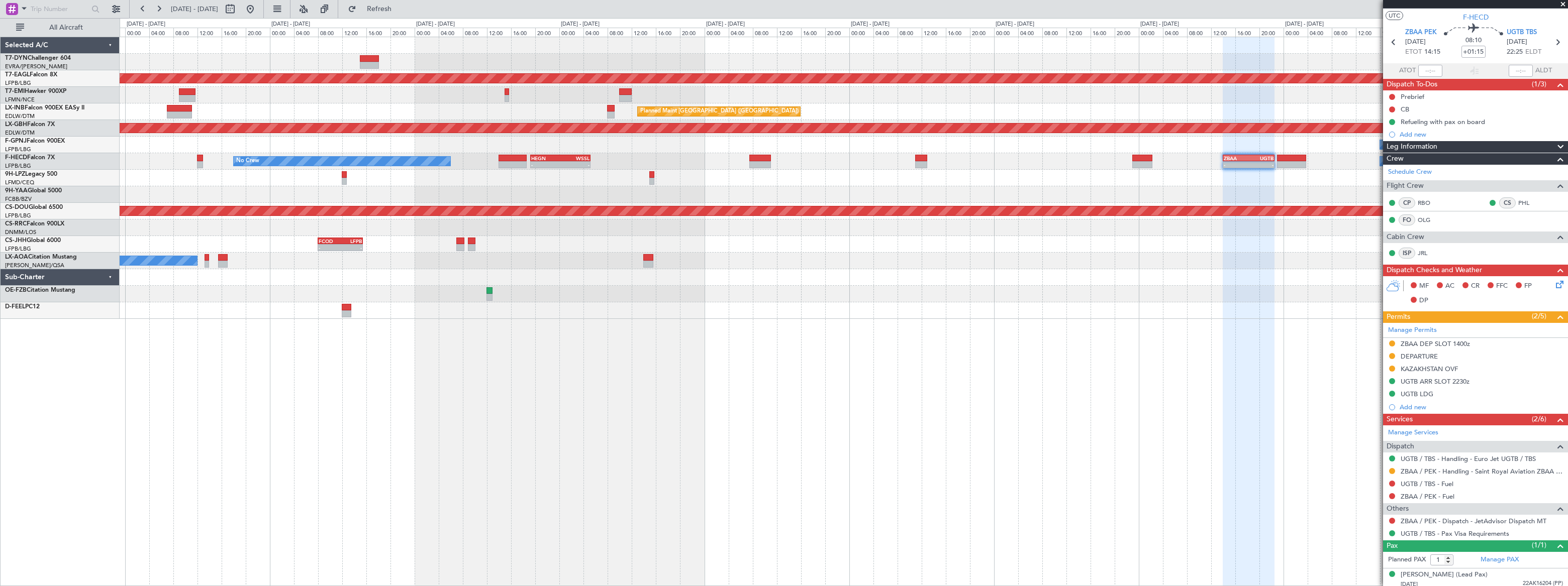
scroll to position [23, 0]
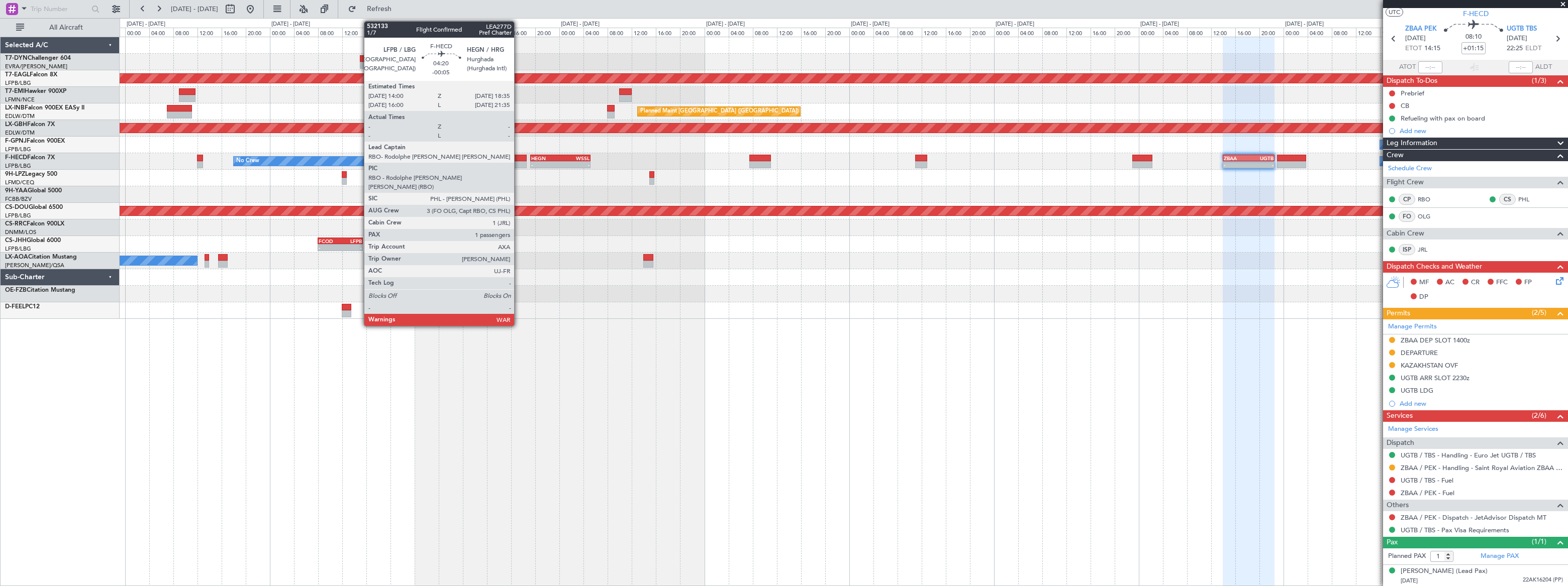
click at [519, 158] on div at bounding box center [513, 158] width 28 height 7
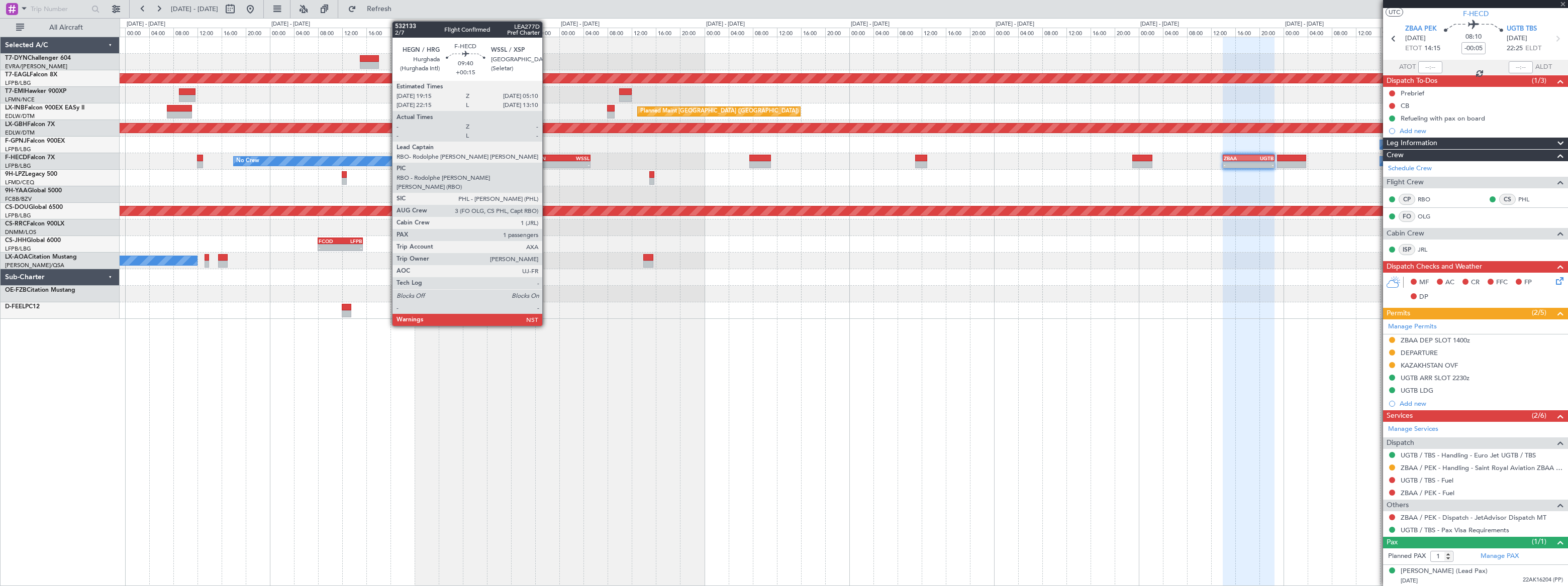
scroll to position [0, 0]
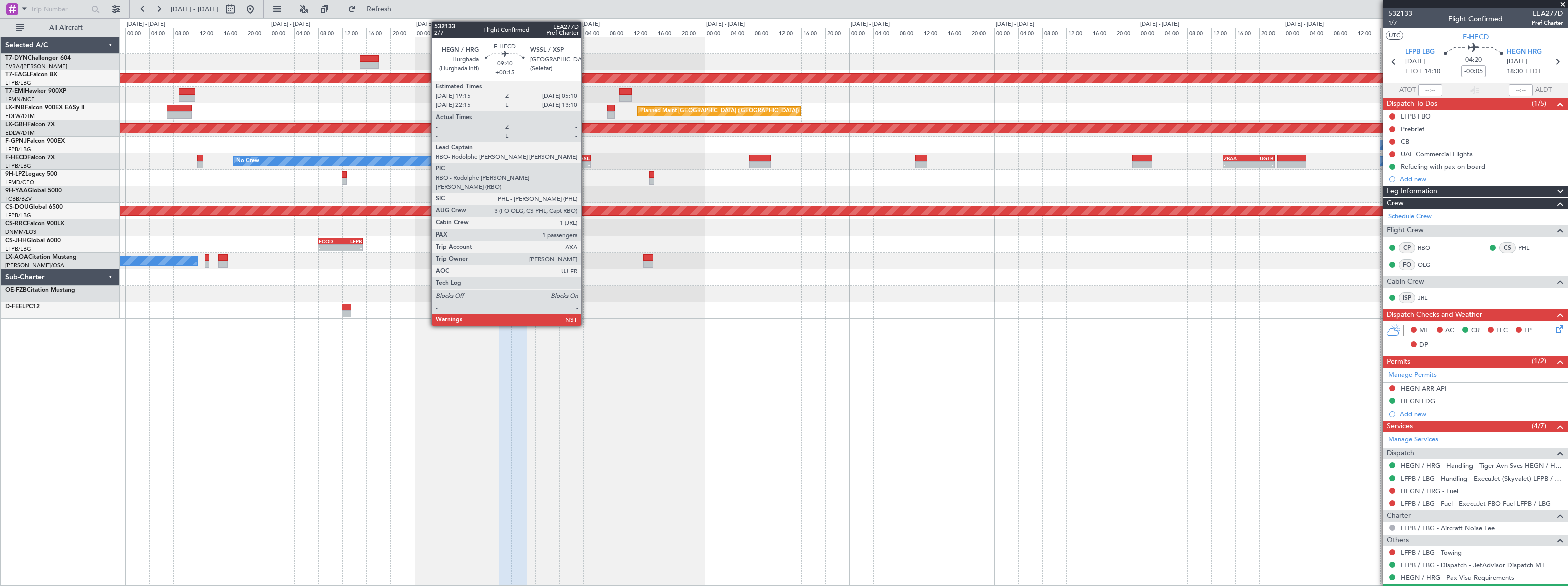
click at [586, 159] on div "WSSL" at bounding box center [575, 158] width 29 height 6
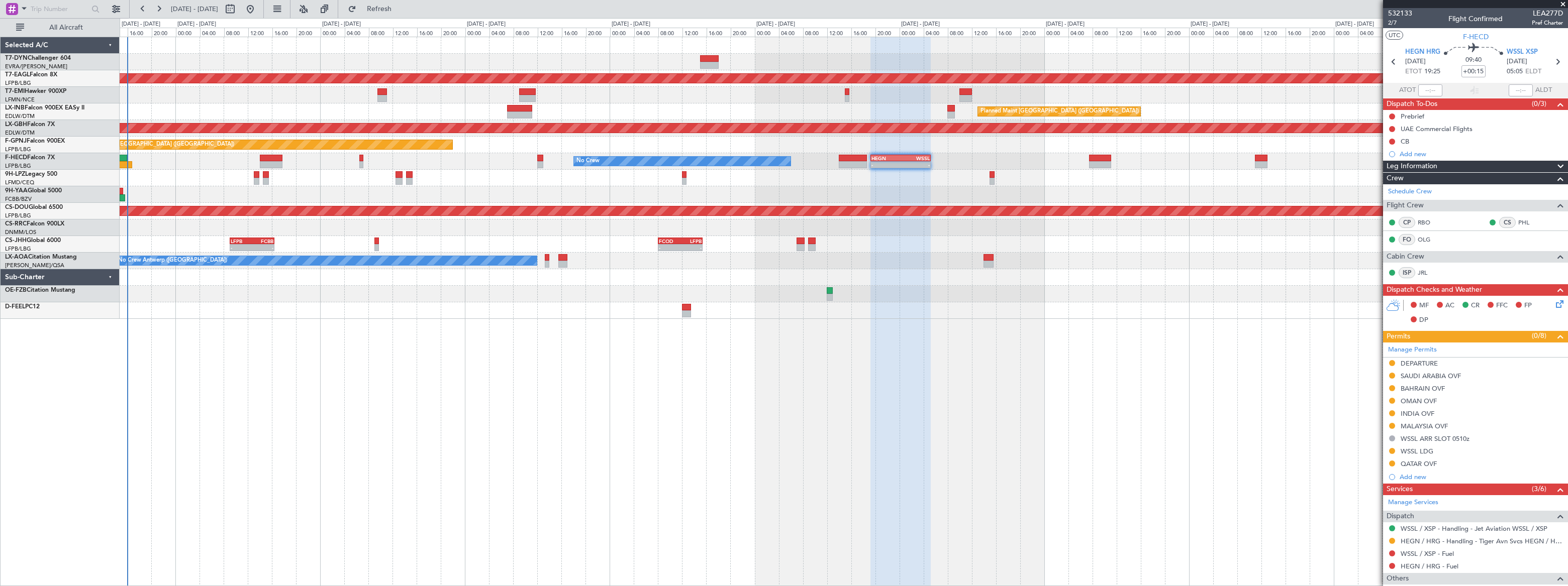
click at [896, 179] on div at bounding box center [843, 178] width 1447 height 17
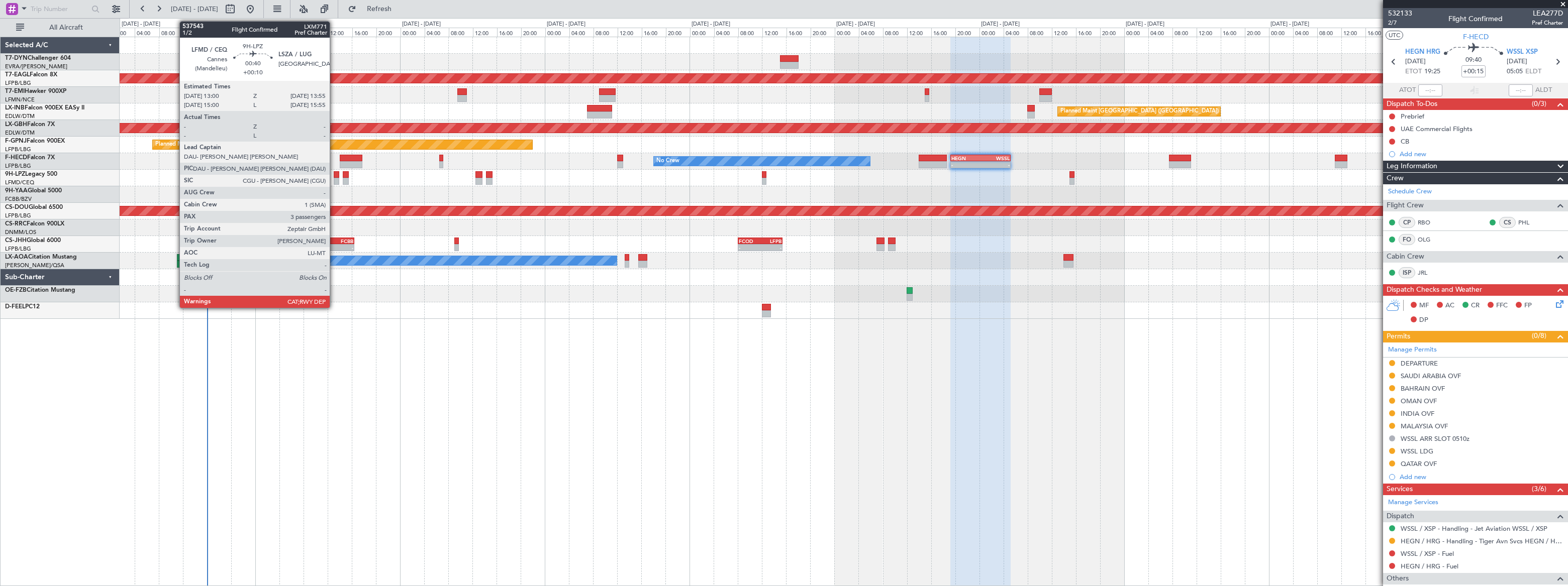
click at [334, 180] on div at bounding box center [336, 181] width 6 height 7
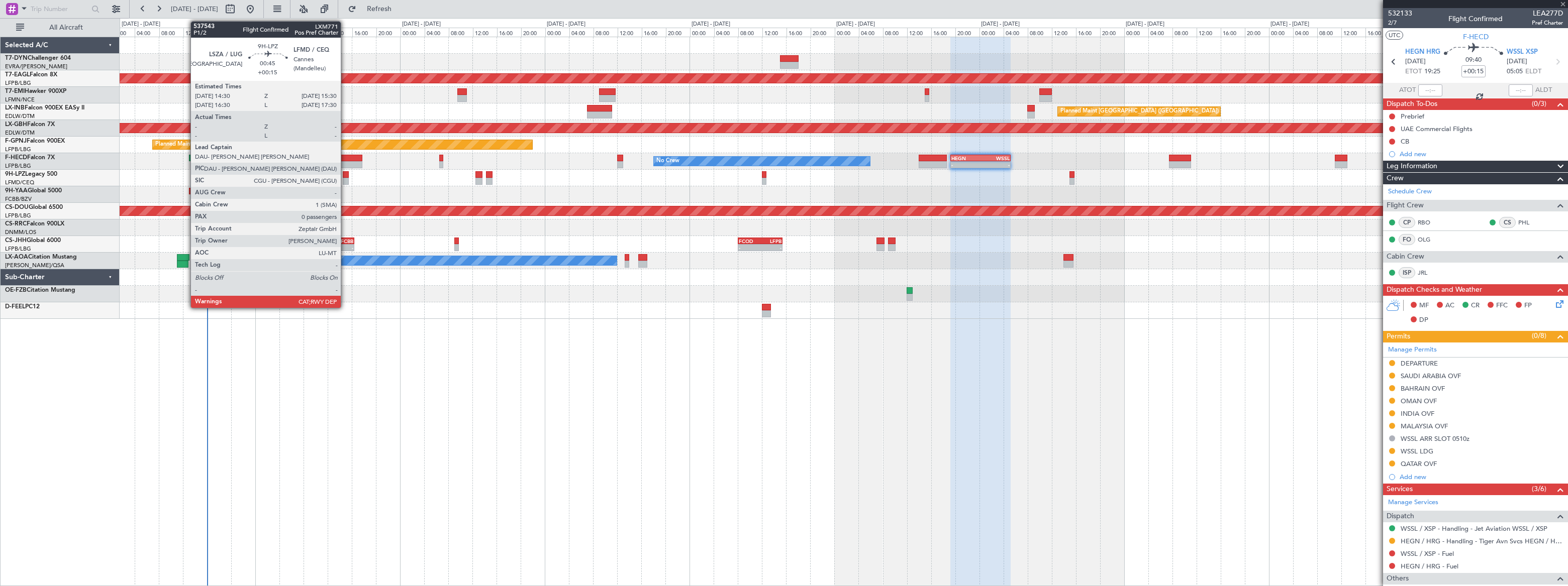
type input "+00:10"
type input "3"
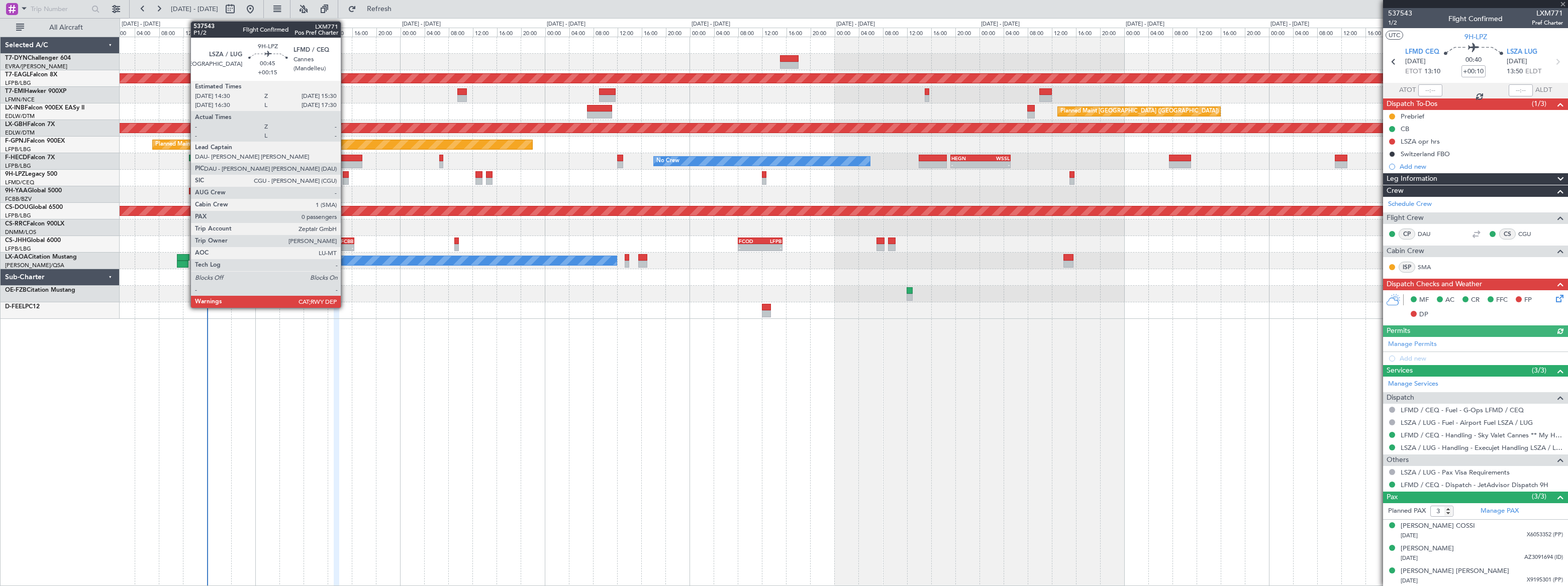
click at [345, 174] on div at bounding box center [346, 175] width 7 height 7
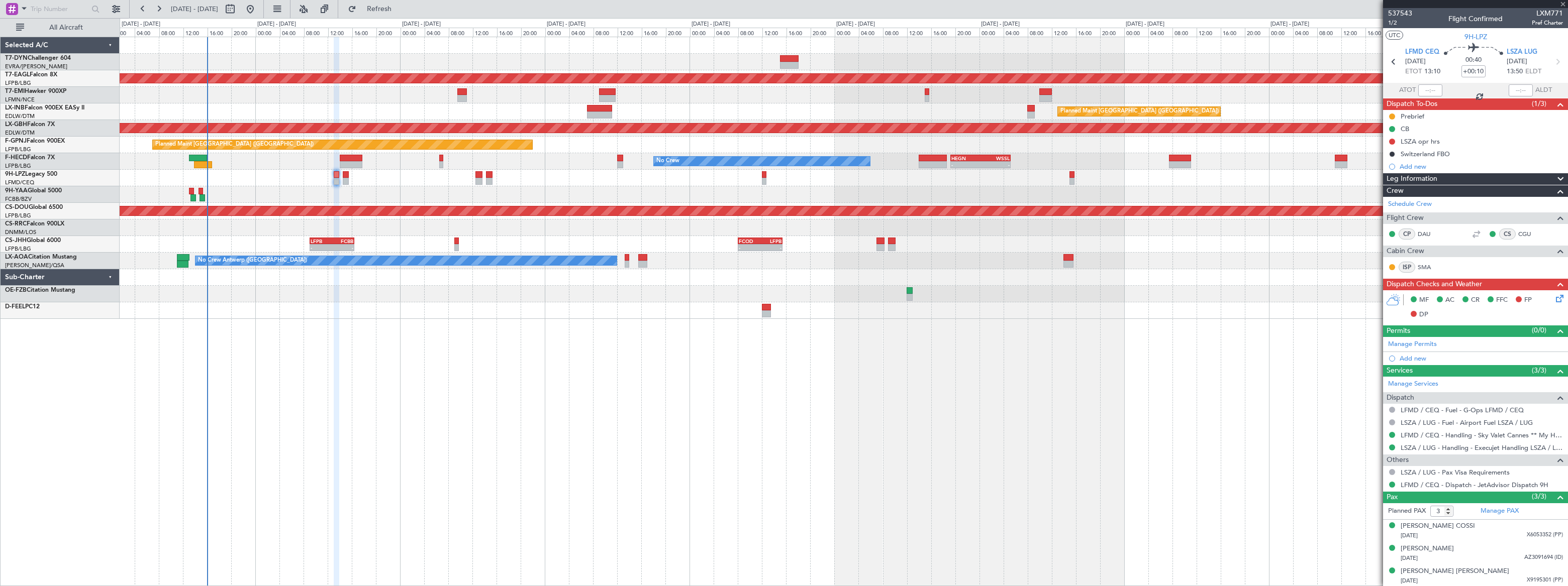
type input "+00:15"
type input "0"
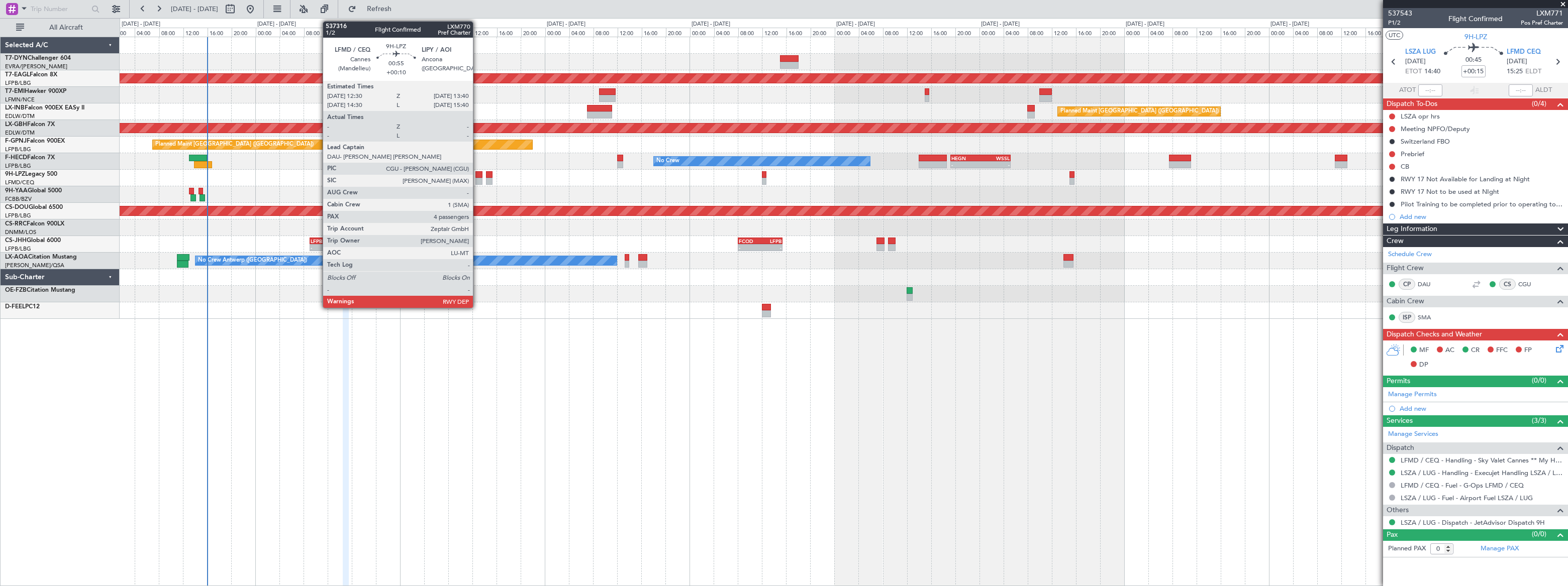
click at [478, 176] on div at bounding box center [479, 175] width 7 height 7
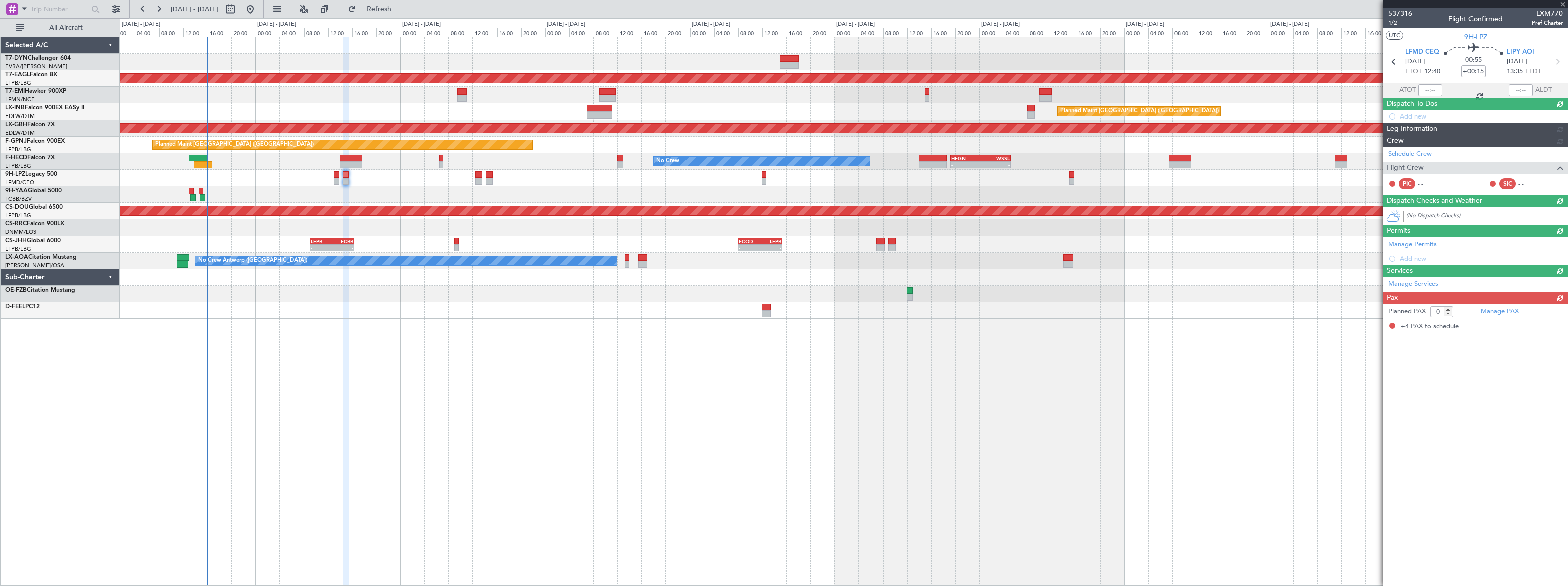
type input "+00:10"
type input "4"
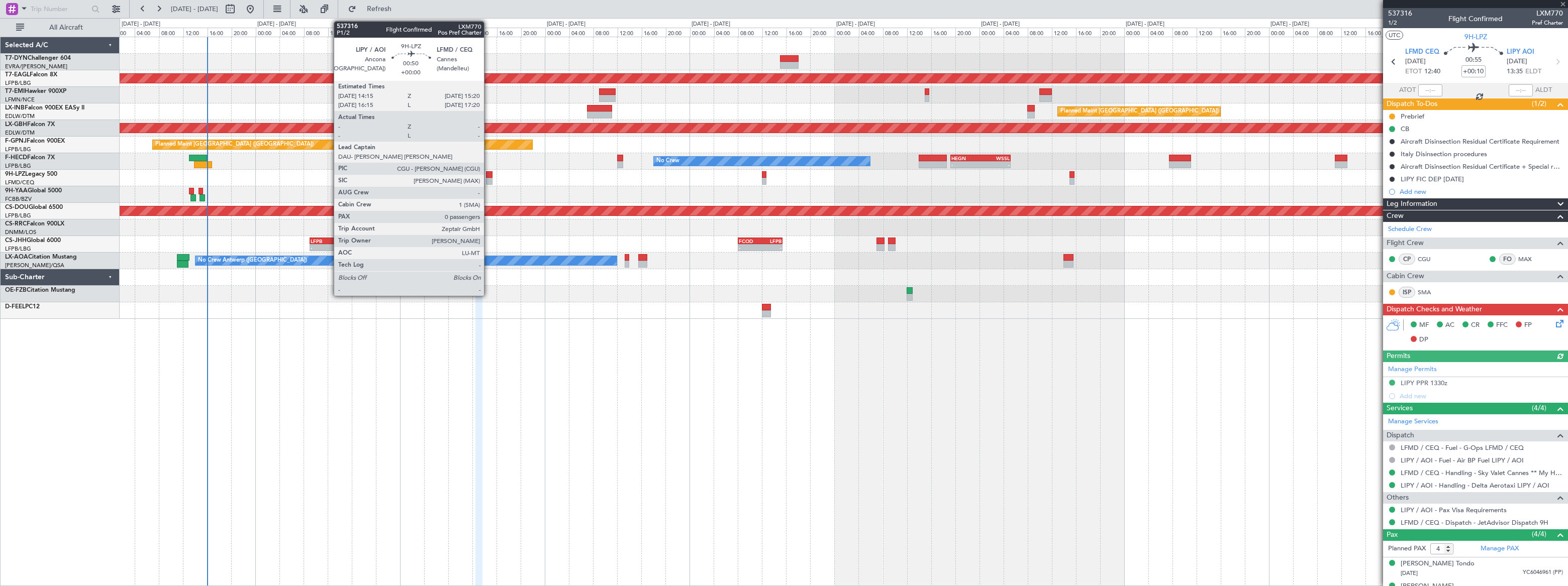
click at [488, 175] on div at bounding box center [489, 175] width 7 height 7
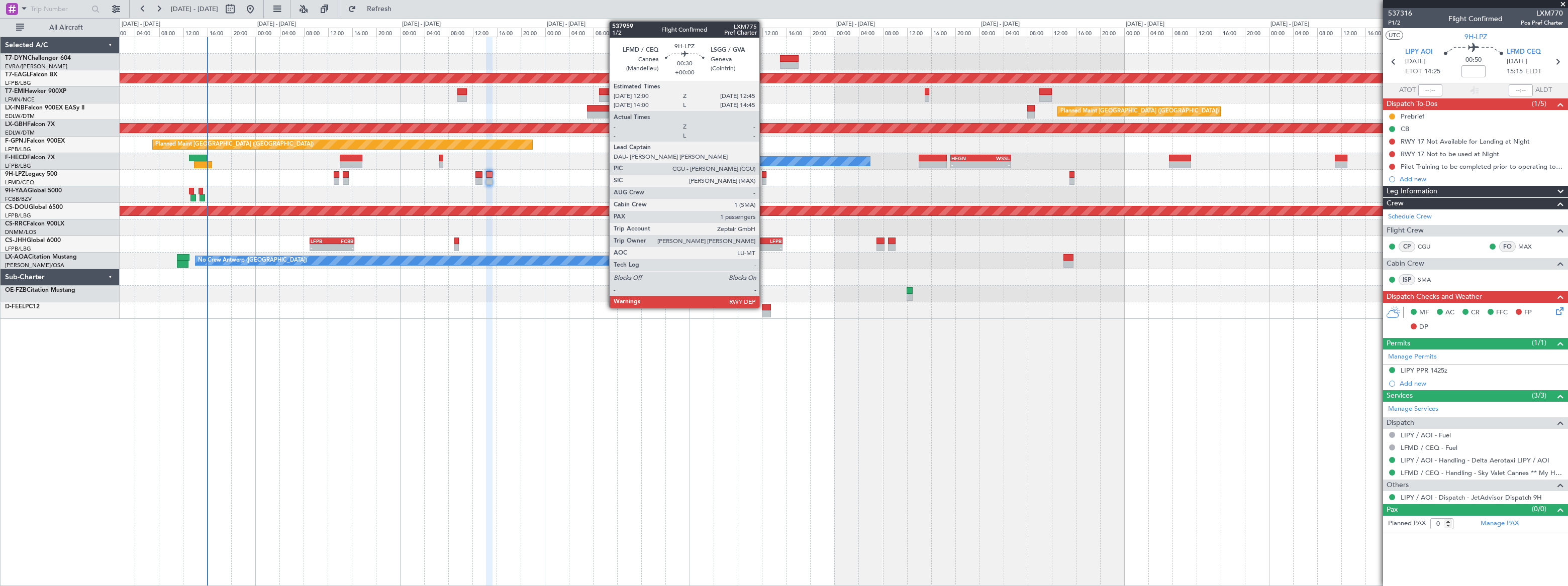
click at [764, 179] on div at bounding box center [764, 181] width 5 height 7
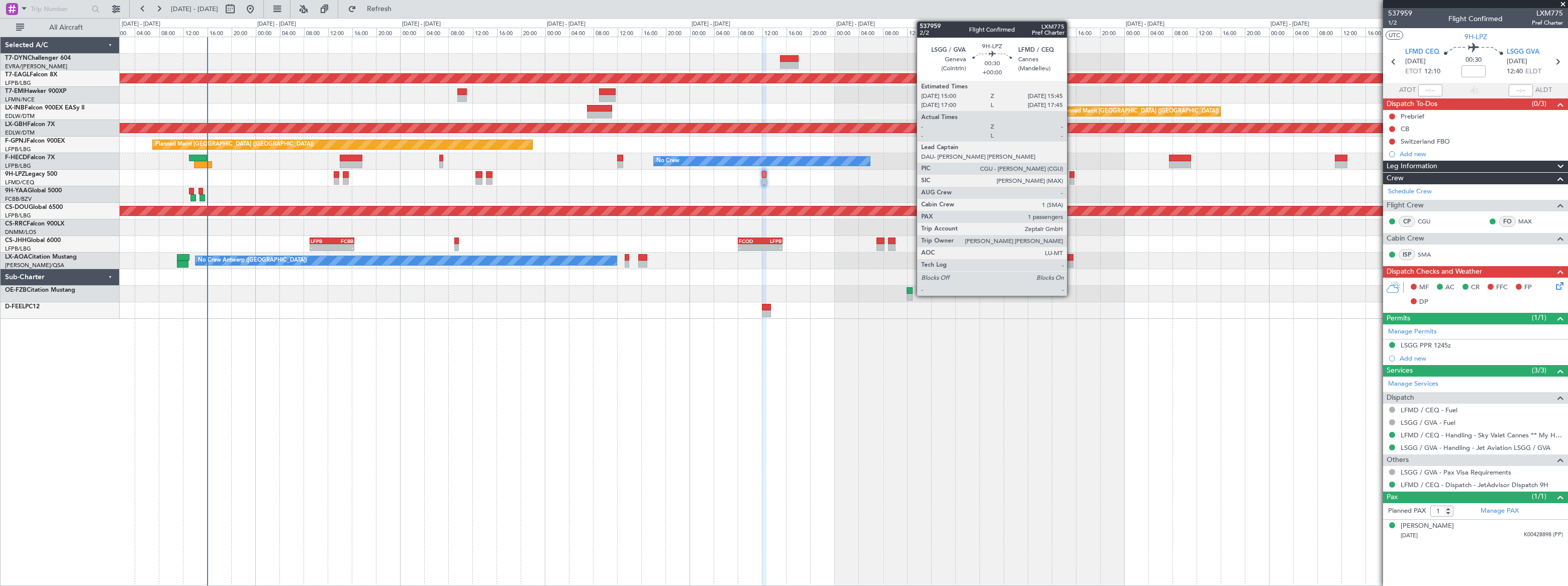
click at [1071, 177] on div at bounding box center [1072, 175] width 5 height 7
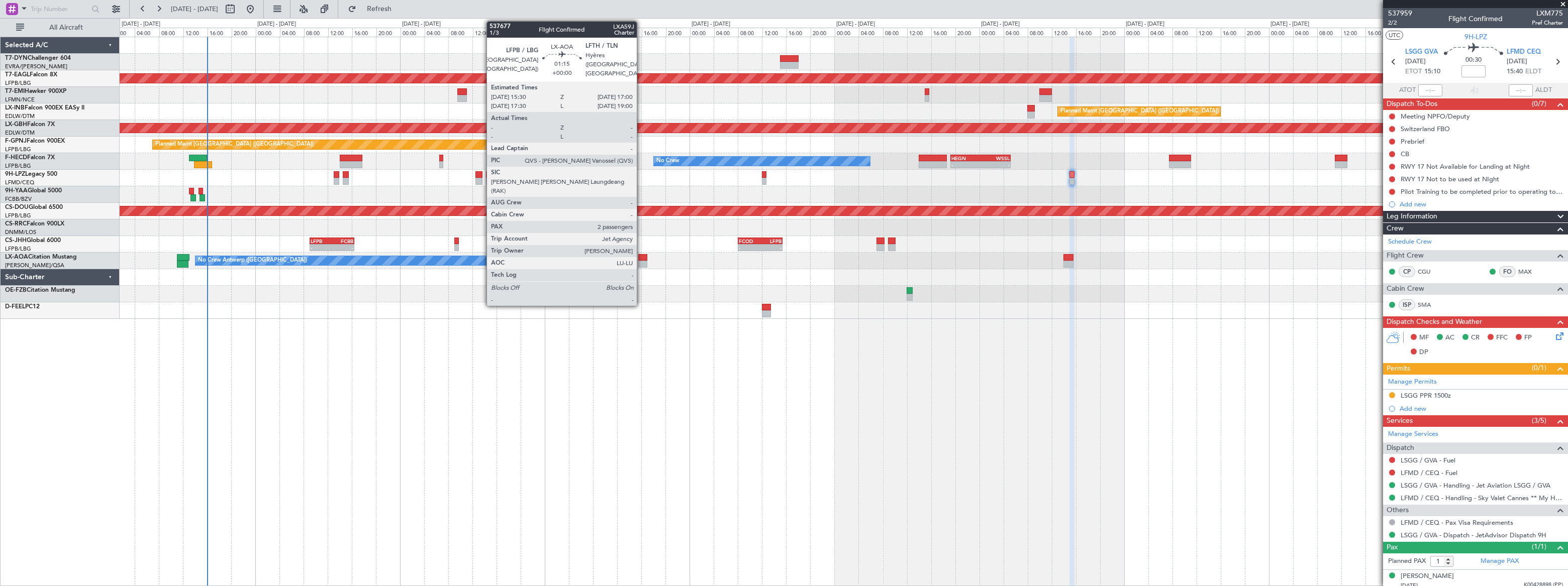
click at [642, 257] on div at bounding box center [643, 257] width 9 height 7
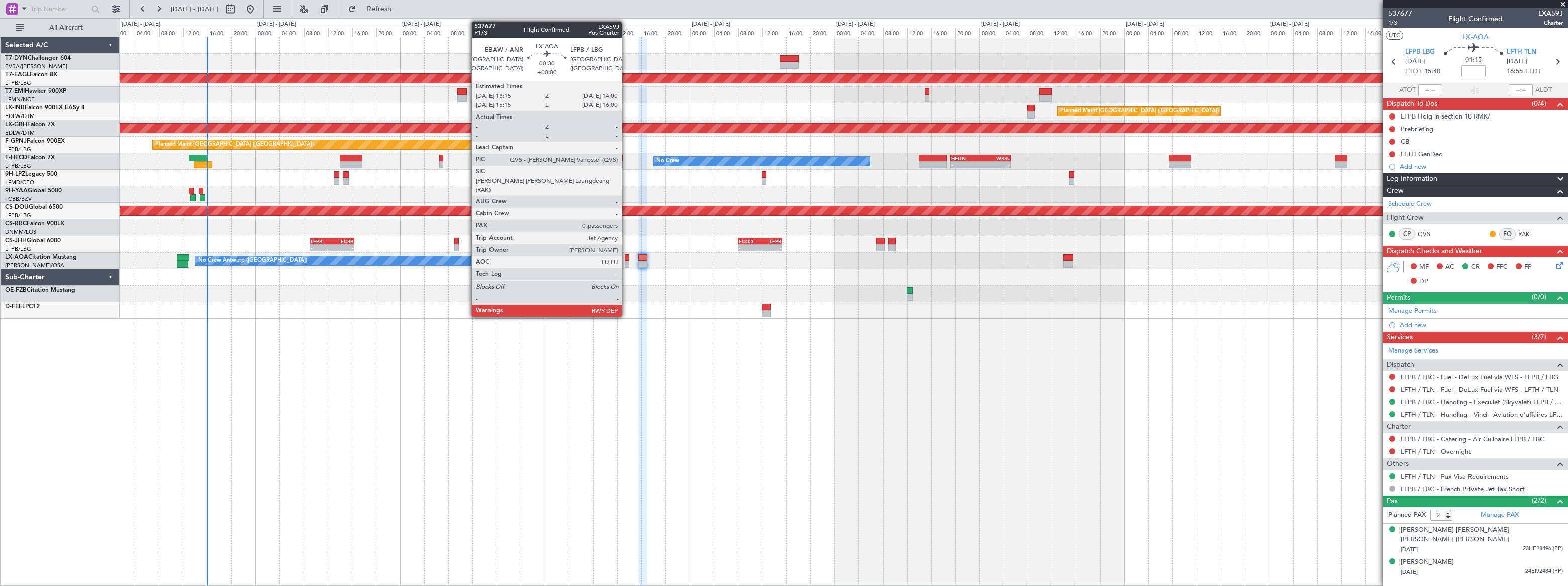
click at [626, 259] on div at bounding box center [628, 257] width 5 height 7
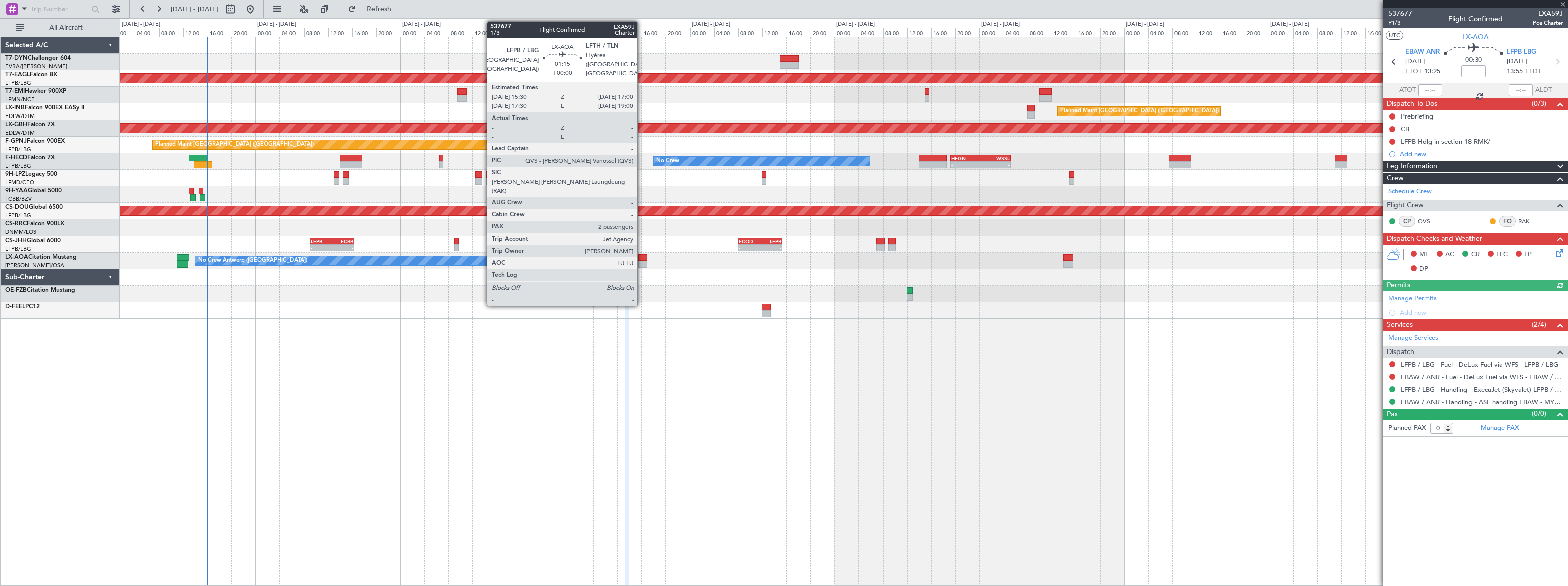
click at [642, 257] on div at bounding box center [643, 257] width 9 height 7
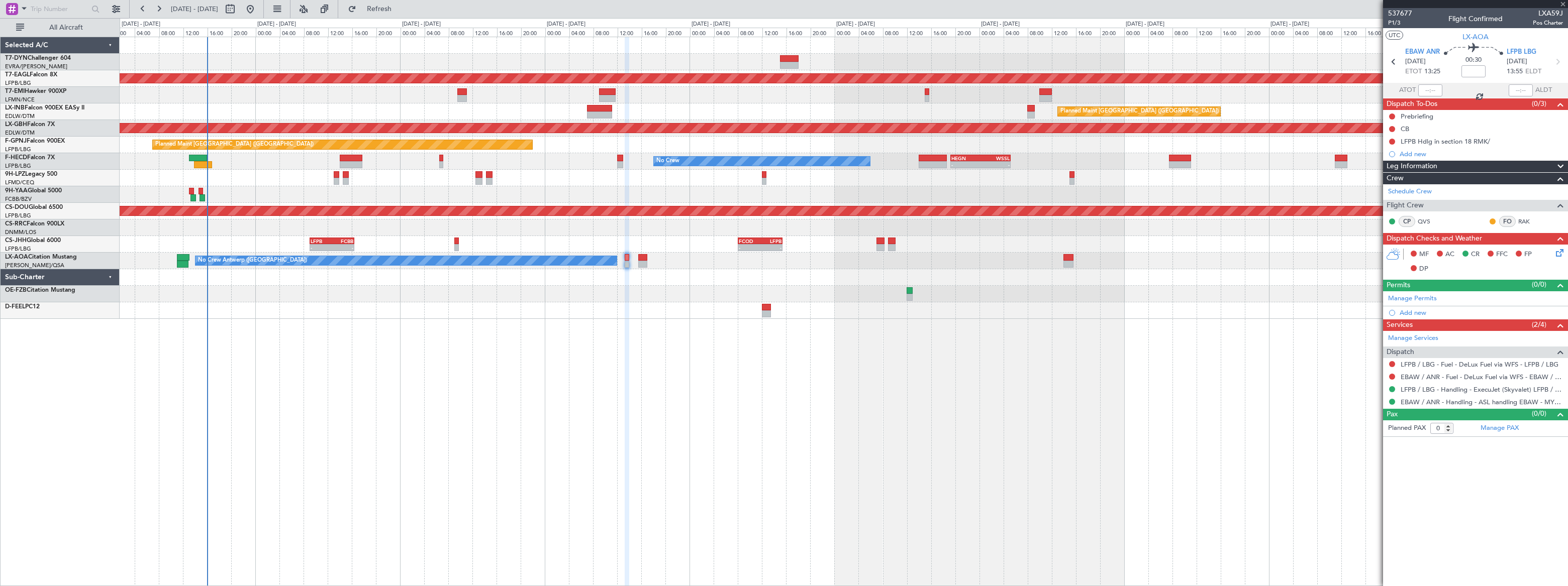
type input "2"
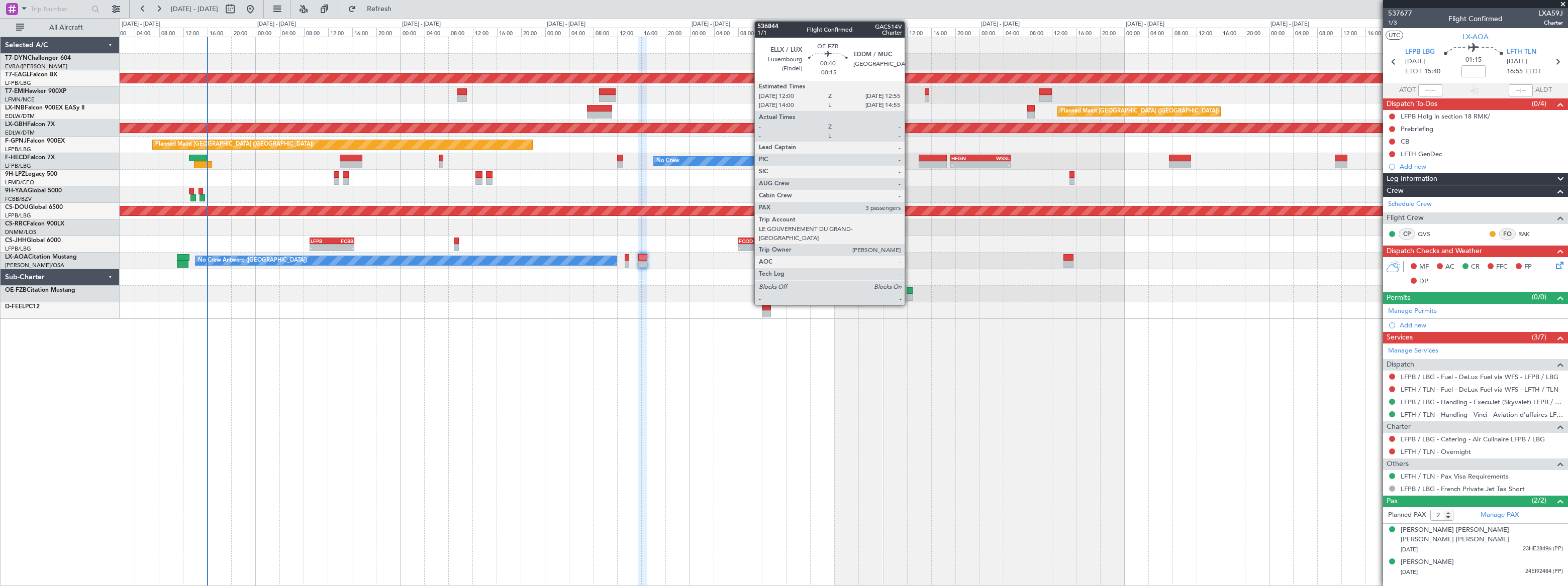
click at [909, 289] on div at bounding box center [909, 291] width 6 height 7
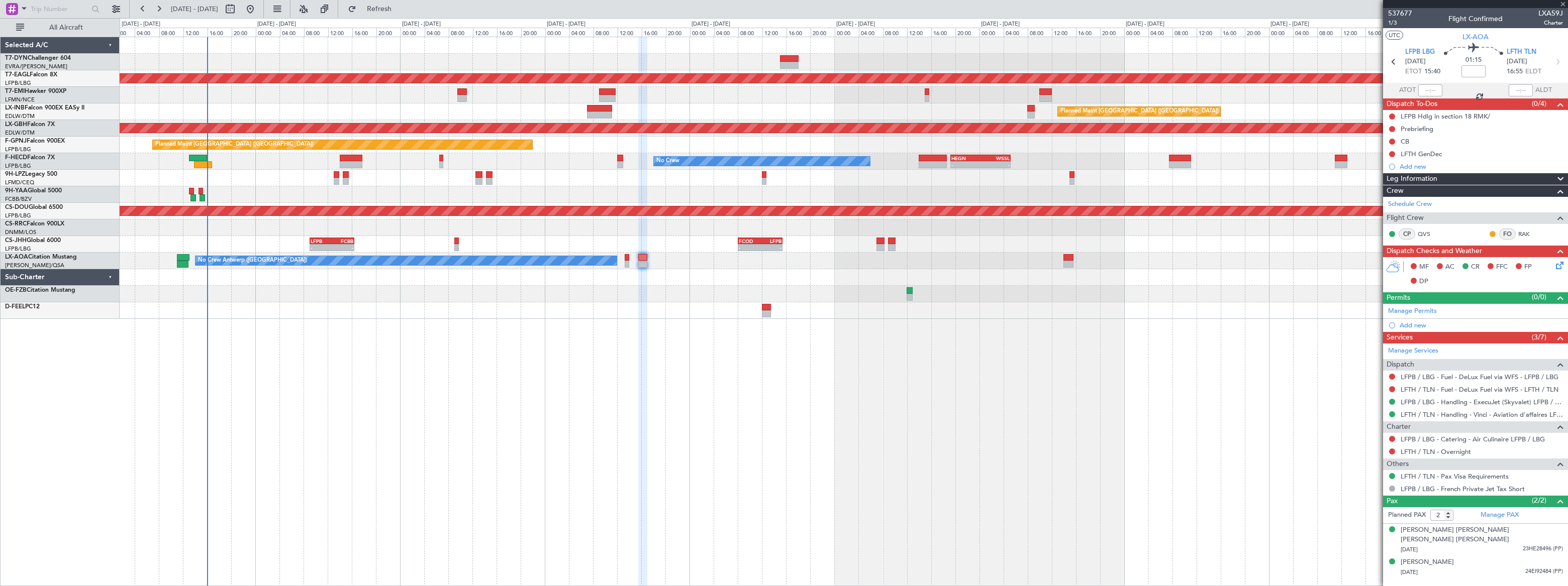
type input "-00:15"
type input "3"
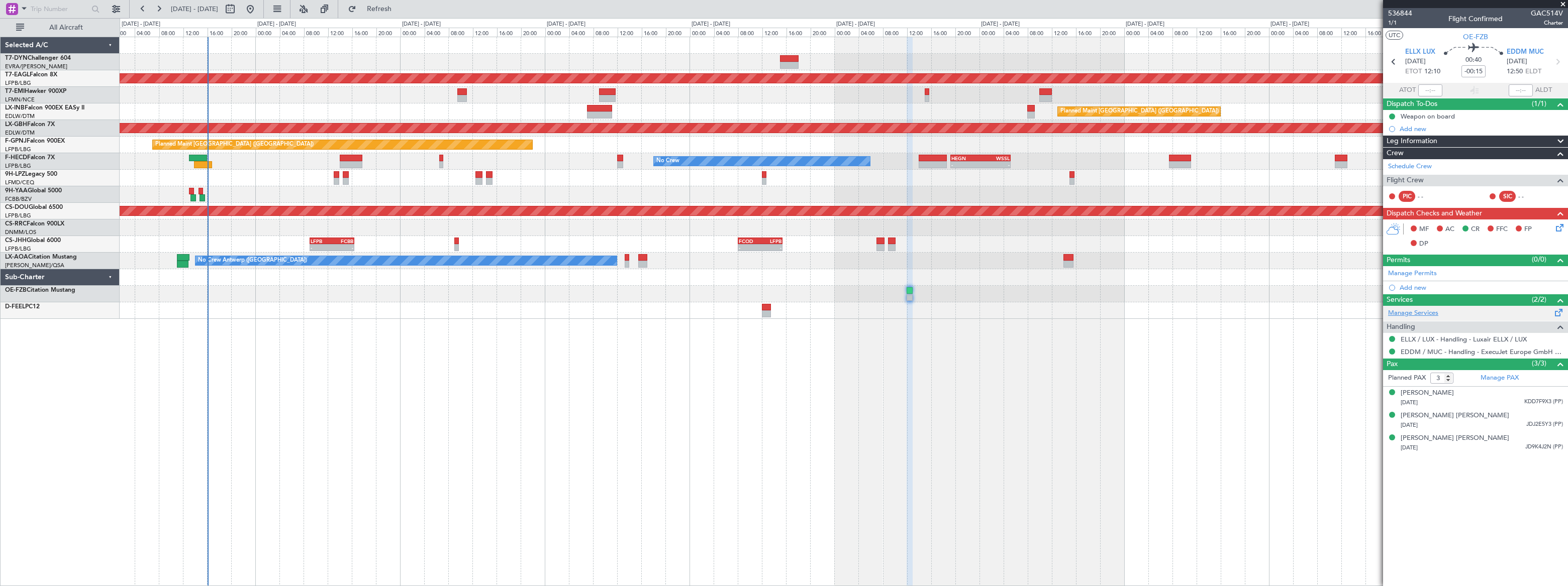
click at [1429, 315] on link "Manage Services" at bounding box center [1413, 313] width 50 height 10
click at [400, 9] on span "Refresh" at bounding box center [380, 9] width 43 height 7
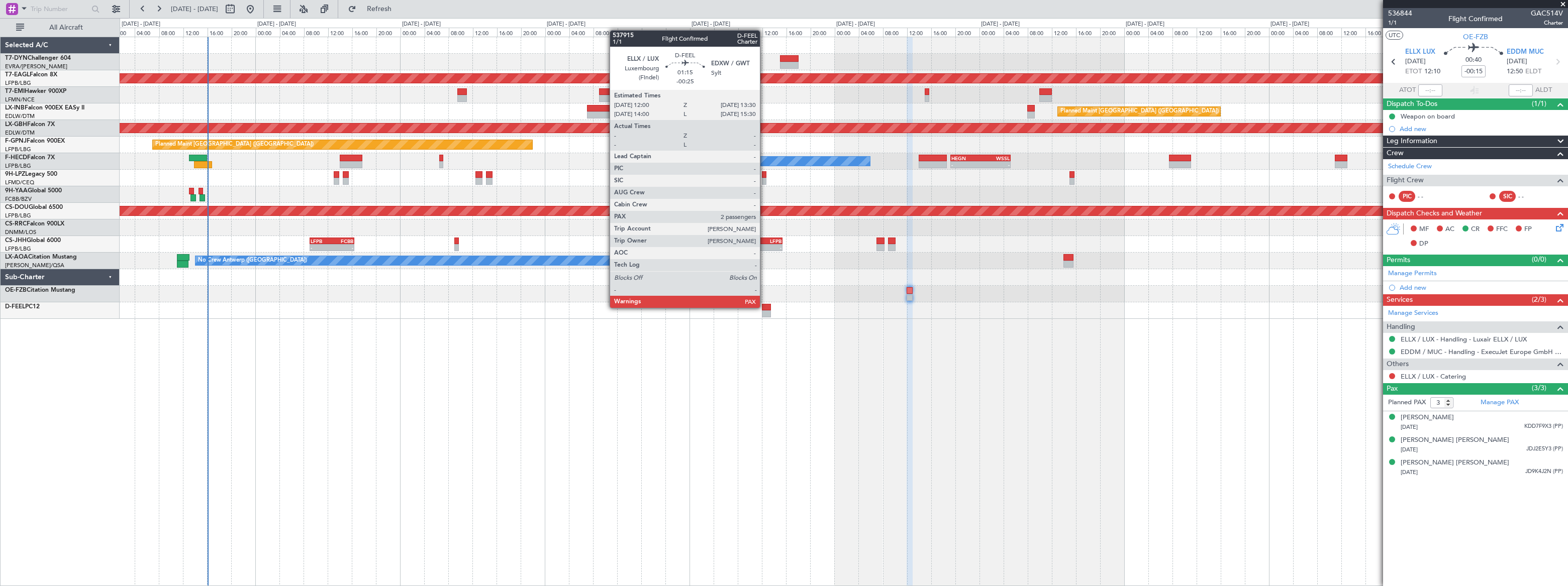
click at [764, 307] on div at bounding box center [766, 307] width 9 height 7
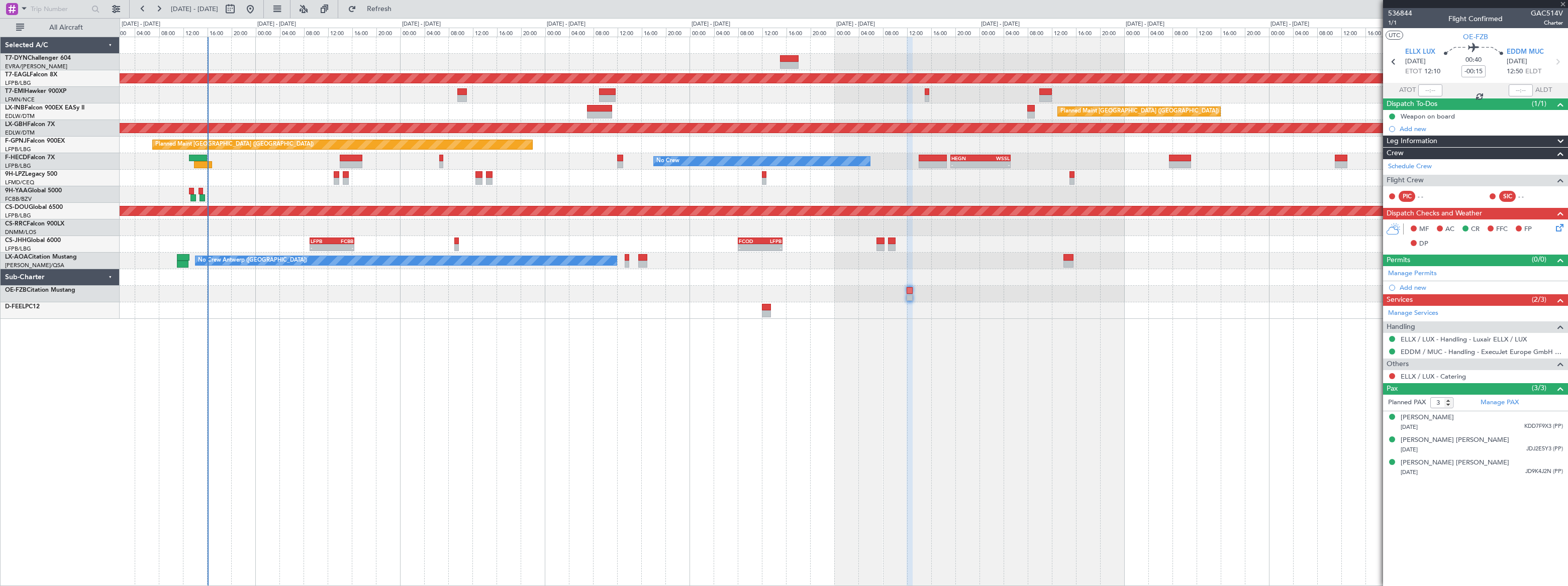
type input "-00:25"
type input "2"
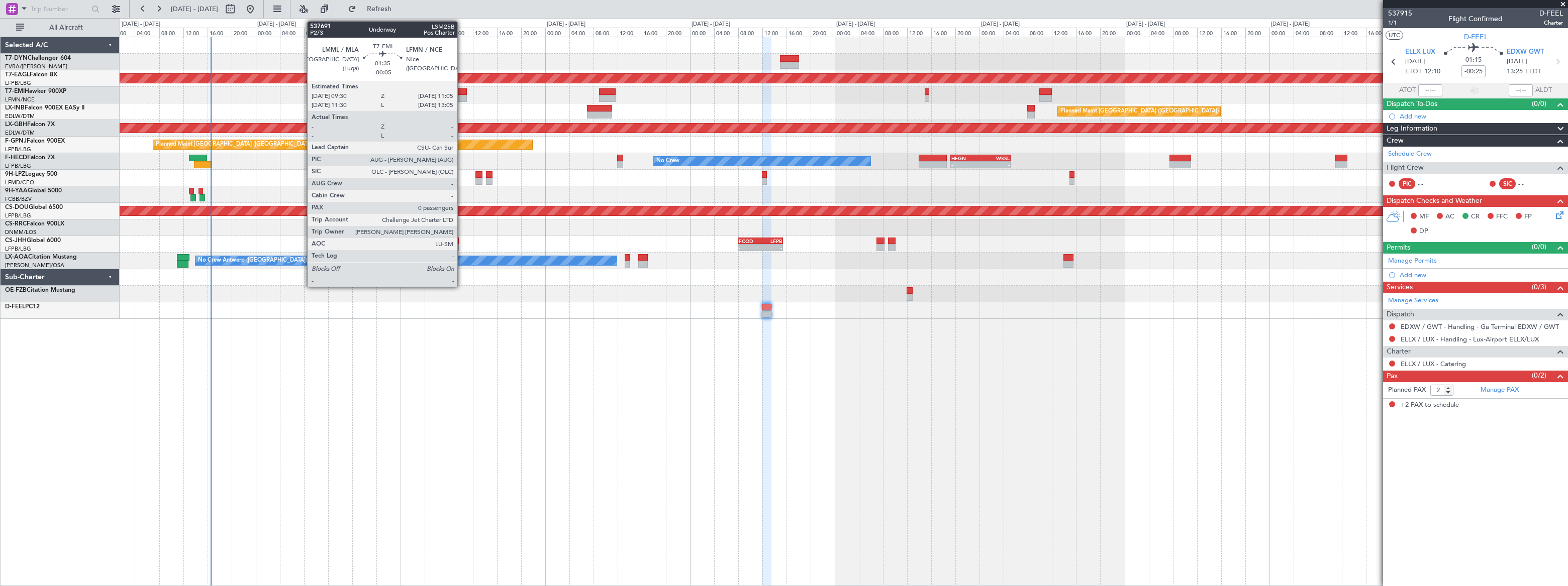
click at [460, 92] on div at bounding box center [462, 92] width 10 height 7
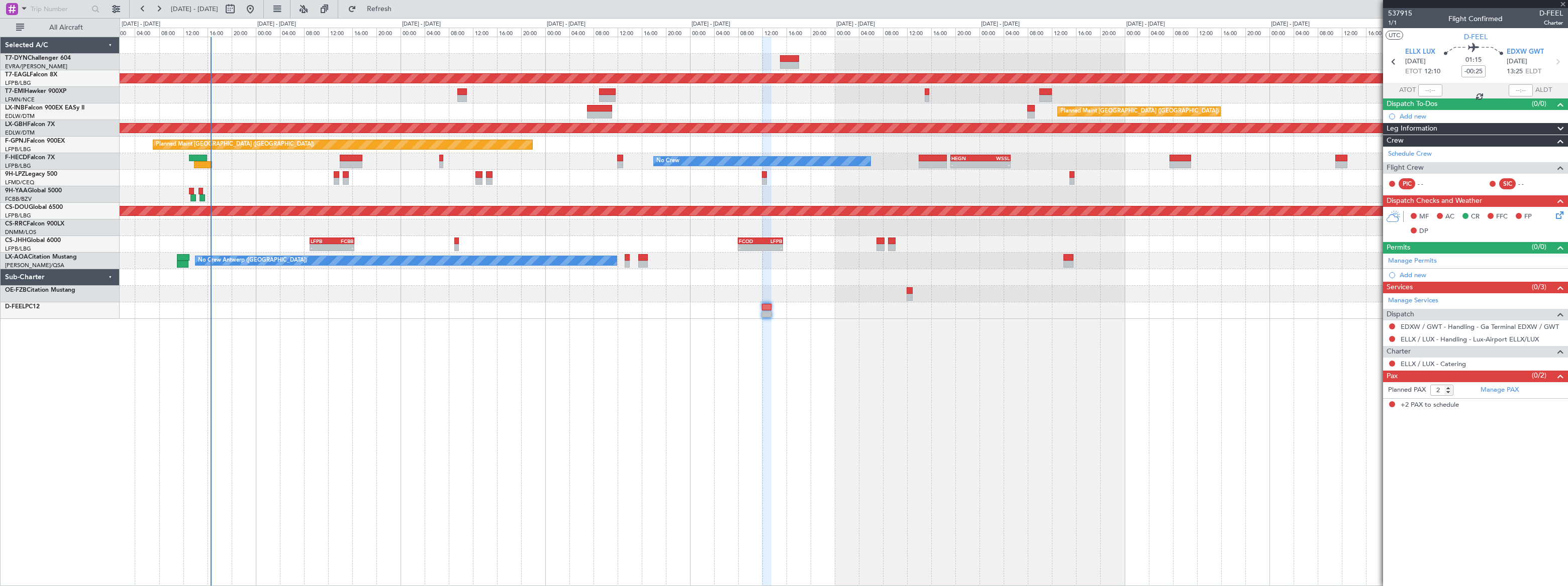
type input "-00:05"
type input "0"
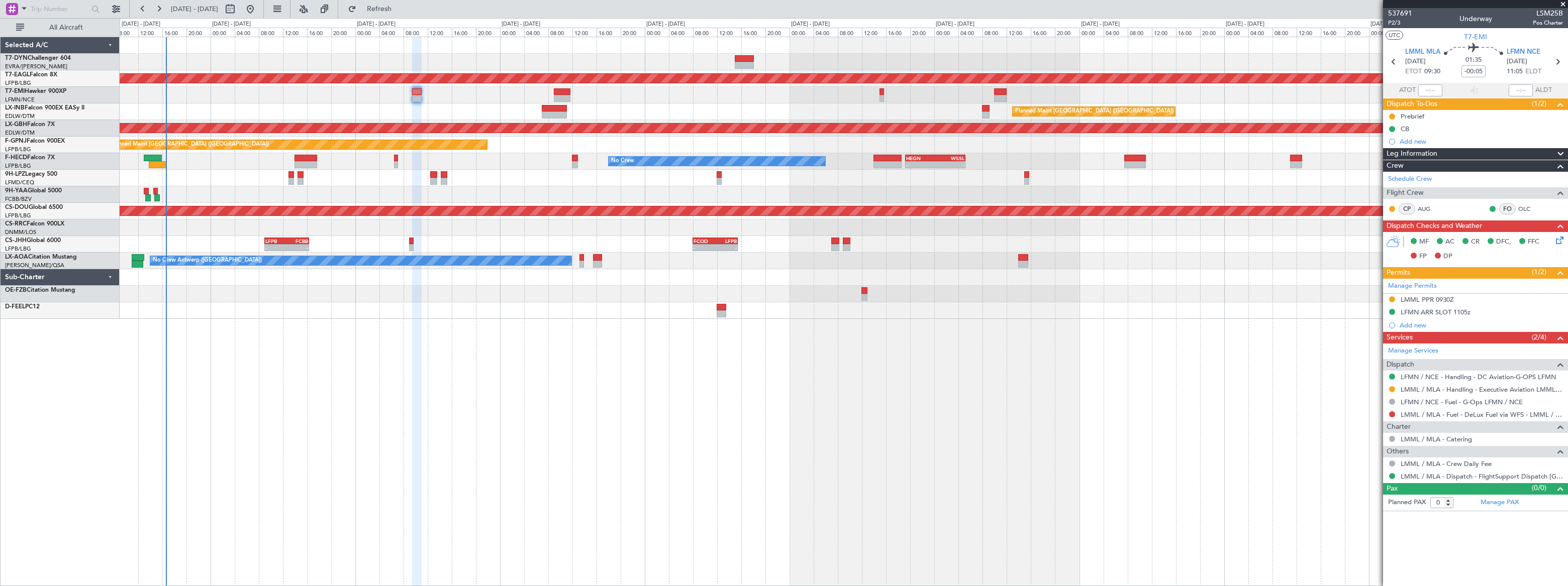
click at [220, 86] on div "Planned Maint Dubai (Al Maktoum Intl) Planned Maint [GEOGRAPHIC_DATA] ([GEOGRAP…" at bounding box center [843, 178] width 1448 height 281
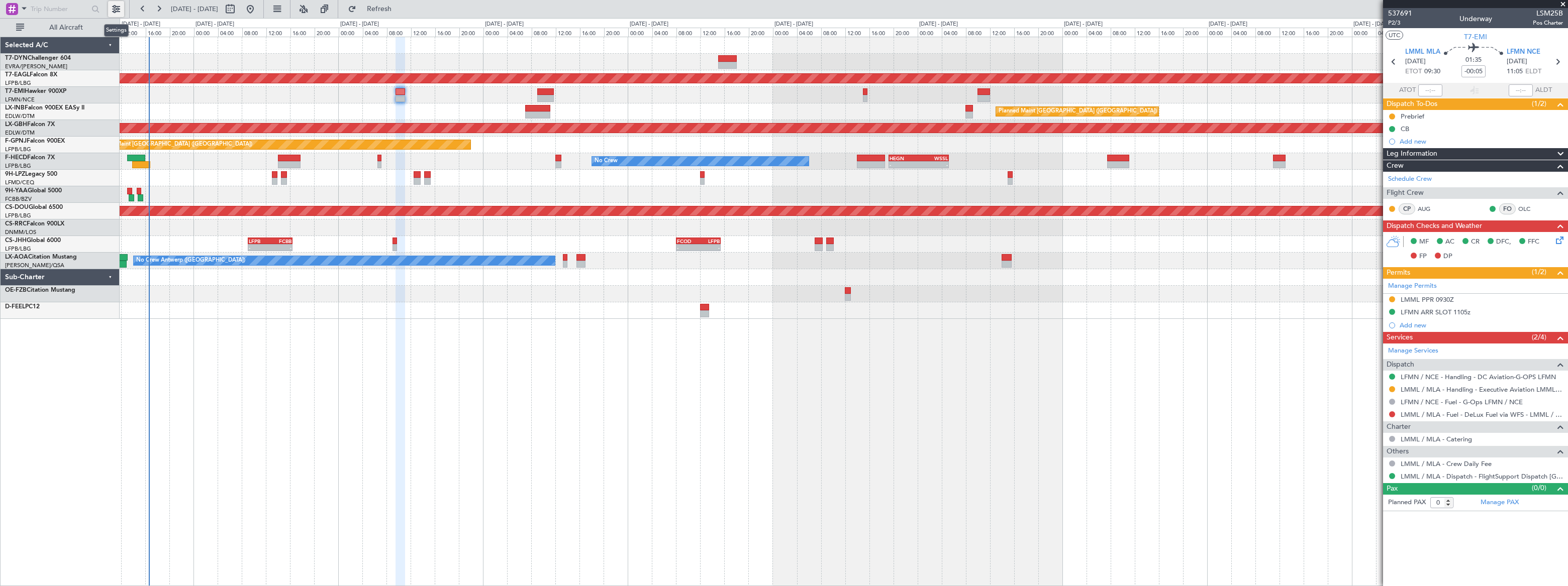
click at [115, 5] on button at bounding box center [116, 9] width 16 height 16
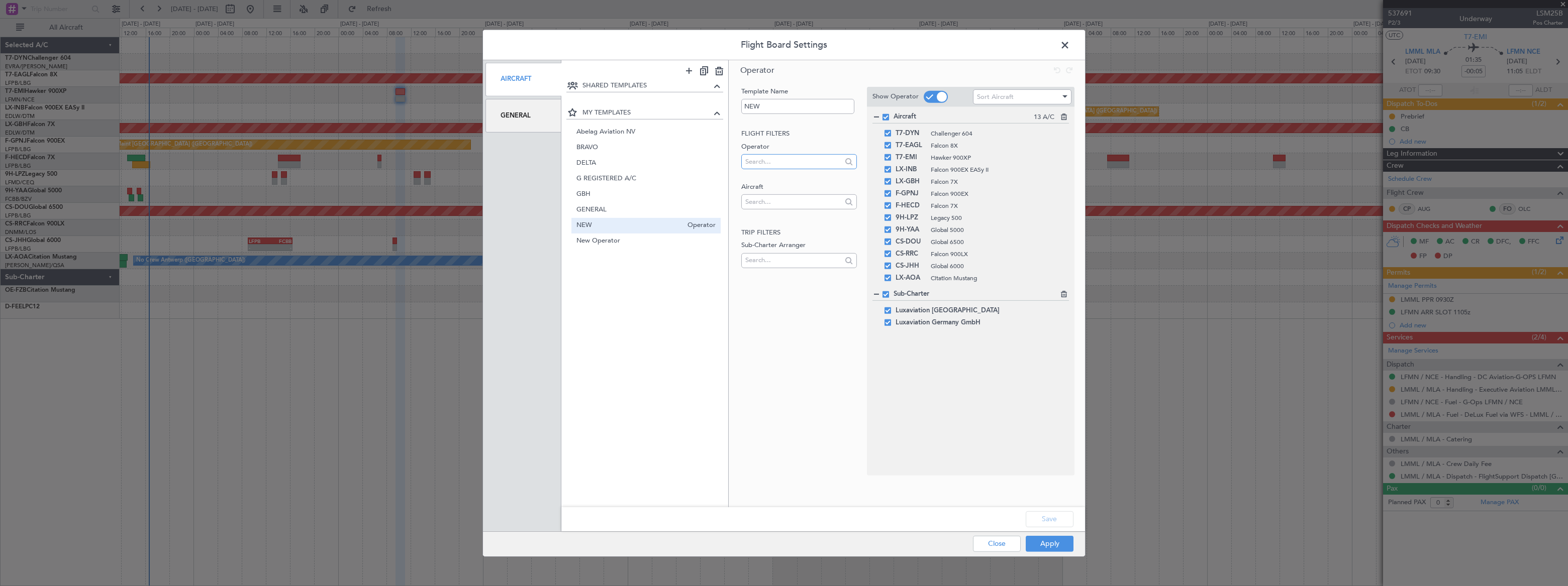
click at [757, 164] on input "text" at bounding box center [793, 161] width 96 height 15
drag, startPoint x: 768, startPoint y: 160, endPoint x: 740, endPoint y: 159, distance: 28.0
click at [741, 159] on div "G-ENRG" at bounding box center [798, 161] width 115 height 15
type input "G-ENRG"
click at [764, 201] on input "text" at bounding box center [793, 201] width 96 height 15
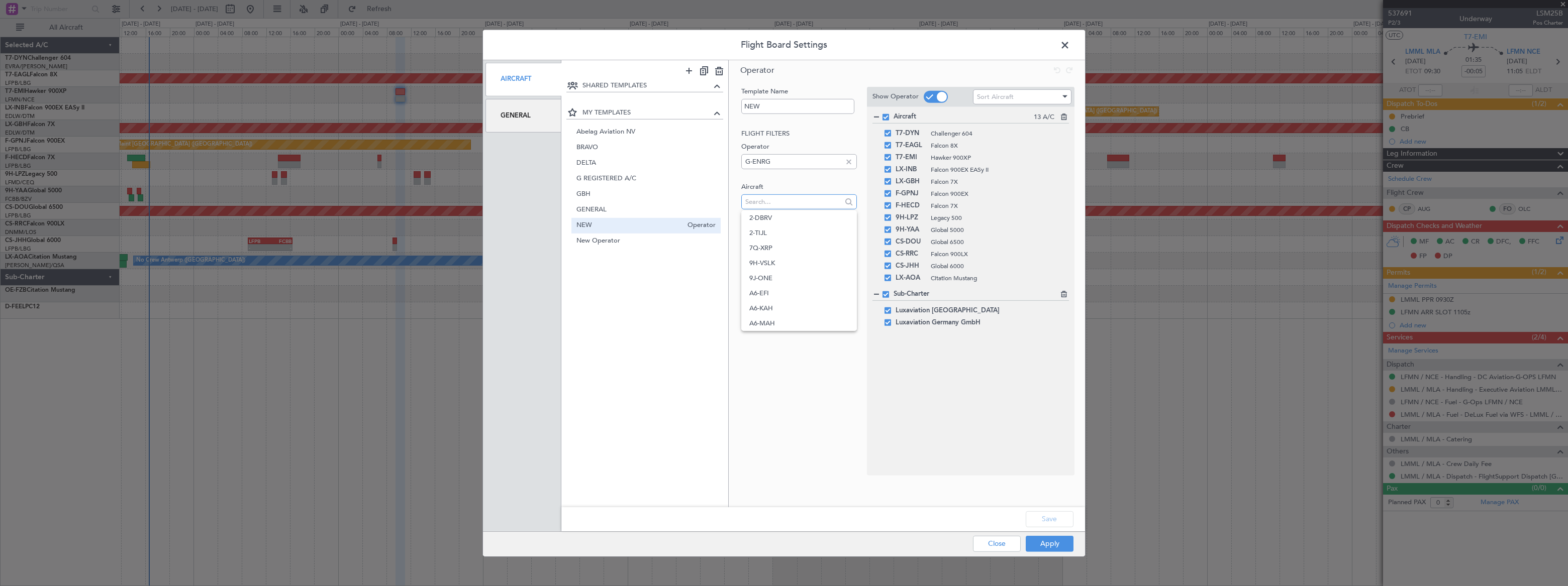
paste input "G-ENRG"
type input "G-ENRG"
drag, startPoint x: 759, startPoint y: 220, endPoint x: 764, endPoint y: 206, distance: 14.9
click at [759, 220] on span "G-ENRG" at bounding box center [798, 218] width 99 height 15
drag, startPoint x: 774, startPoint y: 163, endPoint x: 737, endPoint y: 165, distance: 37.1
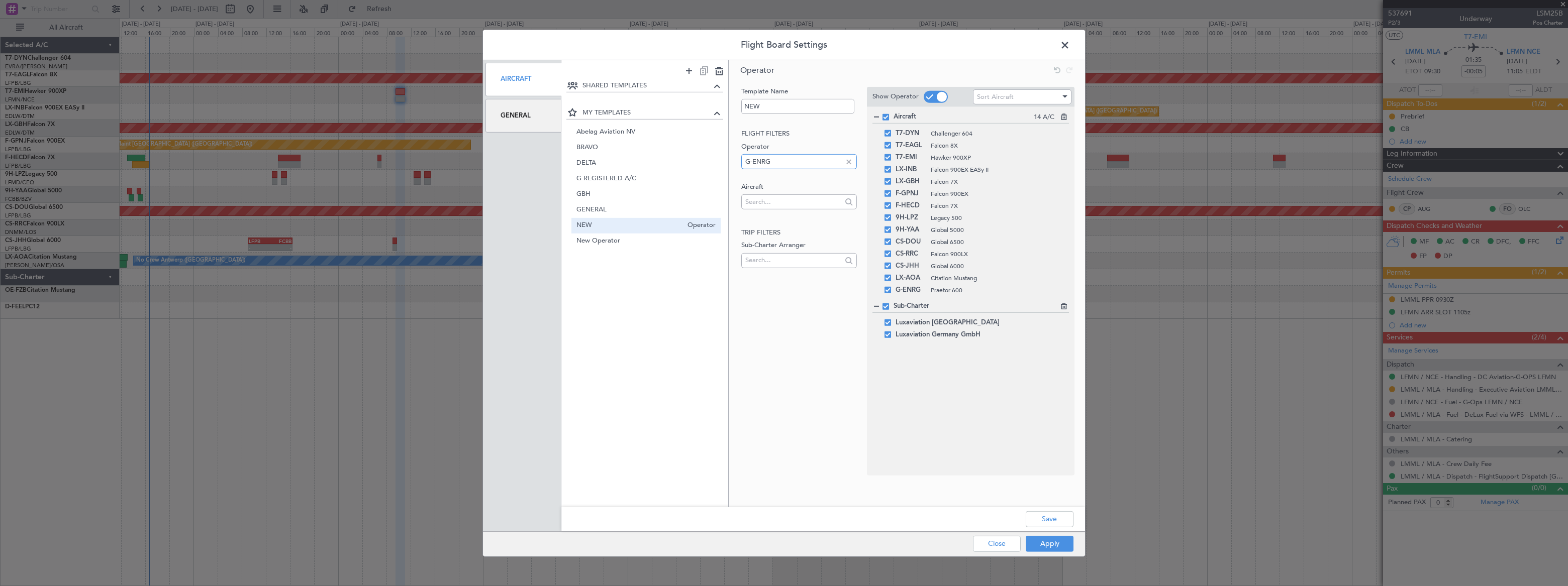
click at [738, 161] on div "Template Name NEW Flight filters Operator G-ENRG Aircraft Trip filters Sub-Char…" at bounding box center [907, 281] width 356 height 397
click at [1040, 521] on button "Save" at bounding box center [1049, 519] width 48 height 16
click at [1045, 538] on button "Apply" at bounding box center [1049, 544] width 48 height 16
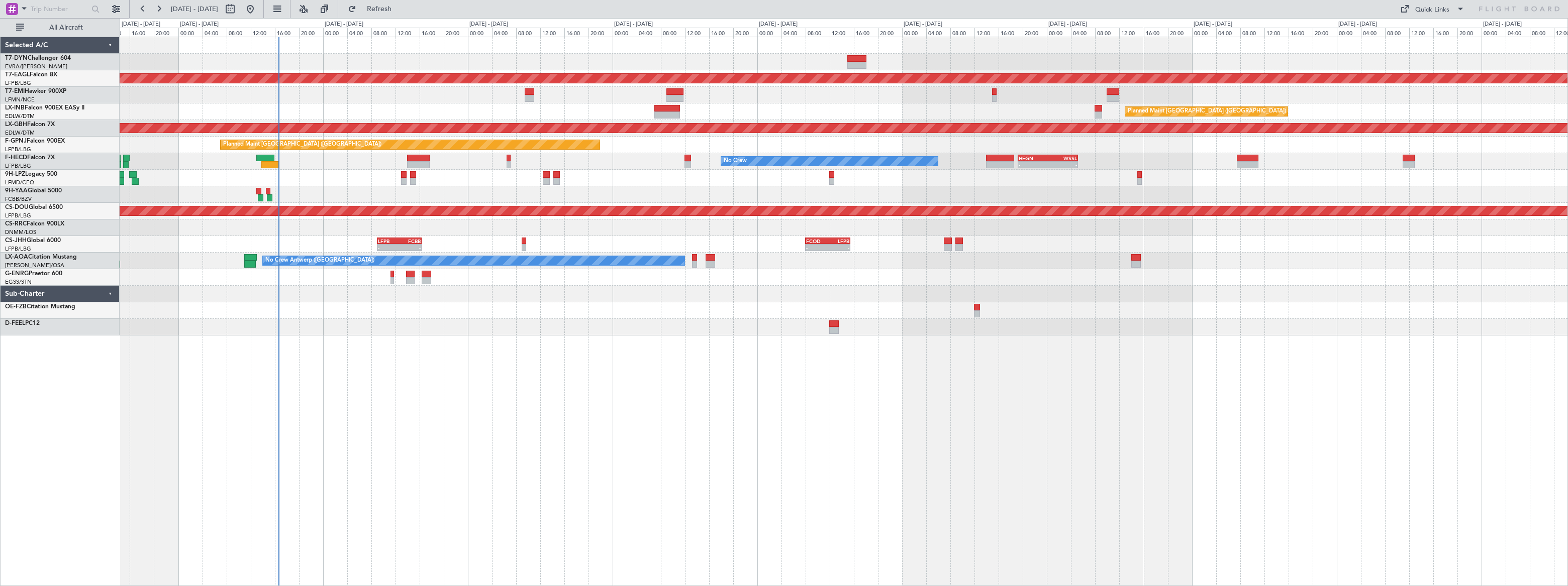
click at [307, 276] on div "Unplanned Maint [GEOGRAPHIC_DATA] ([GEOGRAPHIC_DATA]) A/C Unavailable" at bounding box center [843, 277] width 1448 height 17
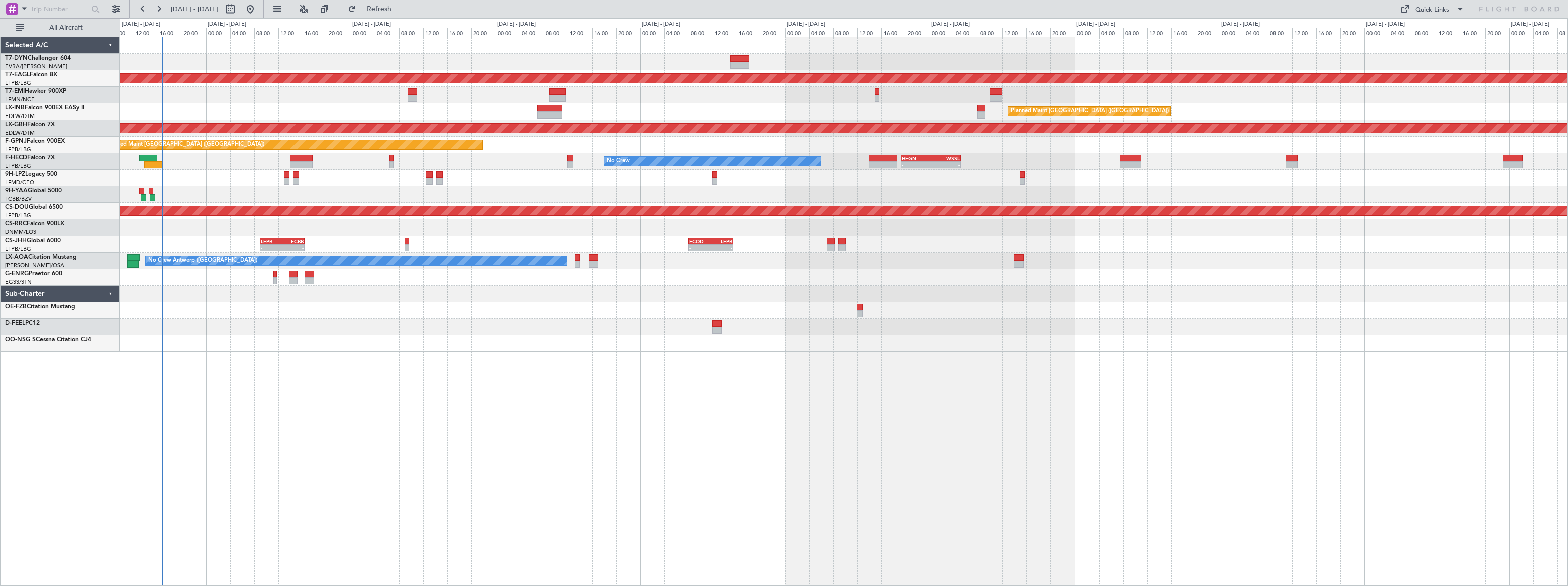
click at [323, 327] on div "Planned Maint Dubai (Al Maktoum Intl) Planned Maint [GEOGRAPHIC_DATA] ([GEOGRAP…" at bounding box center [843, 194] width 1448 height 315
